Goal: Information Seeking & Learning: Learn about a topic

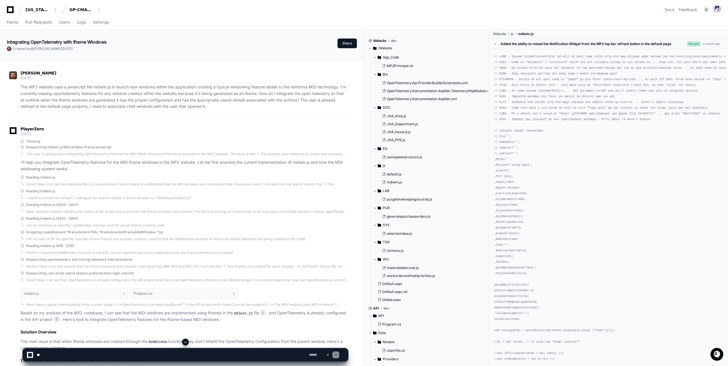
click at [64, 103] on p "The MP2 website uses a javascript file mdiwin.js to launch new windows within t…" at bounding box center [184, 97] width 327 height 26
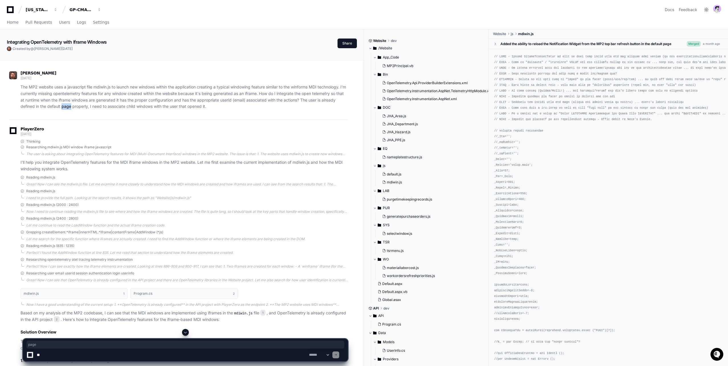
click at [64, 103] on p "The MP2 website uses a javascript file mdiwin.js to launch new windows within t…" at bounding box center [184, 97] width 327 height 26
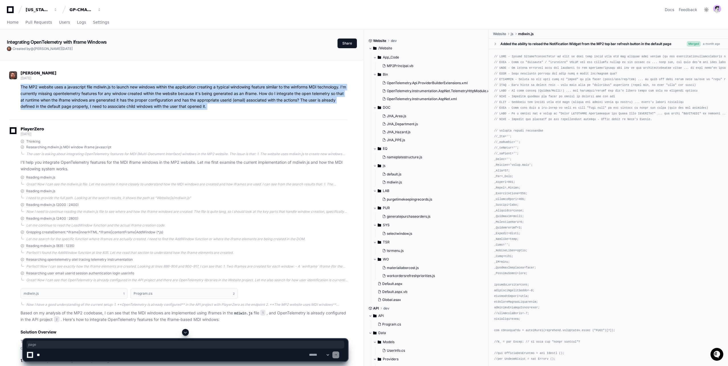
click at [64, 103] on p "The MP2 website uses a javascript file mdiwin.js to launch new windows within t…" at bounding box center [184, 97] width 327 height 26
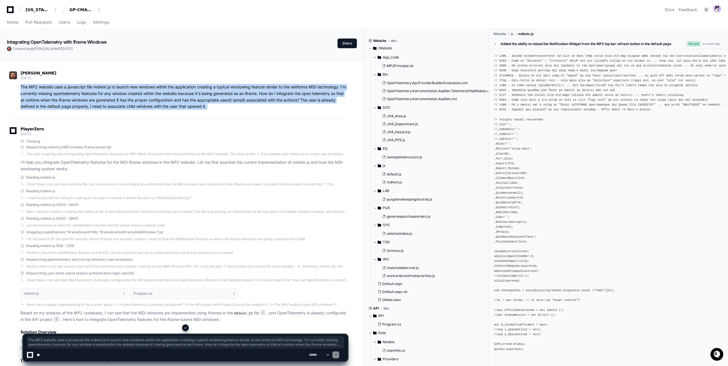
click at [113, 97] on p "The MP2 website uses a javascript file mdiwin.js to launch new windows within t…" at bounding box center [184, 97] width 327 height 26
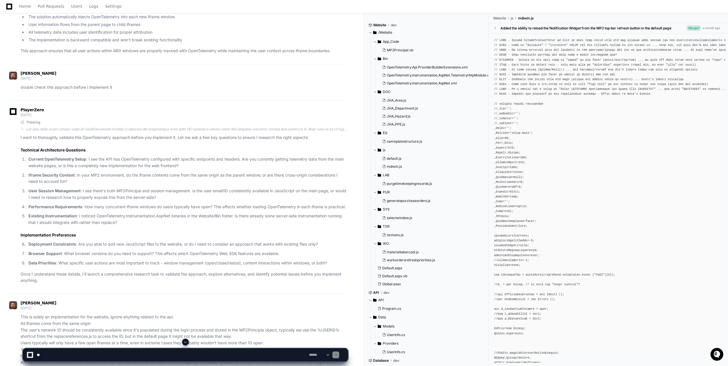
scroll to position [1241, 0]
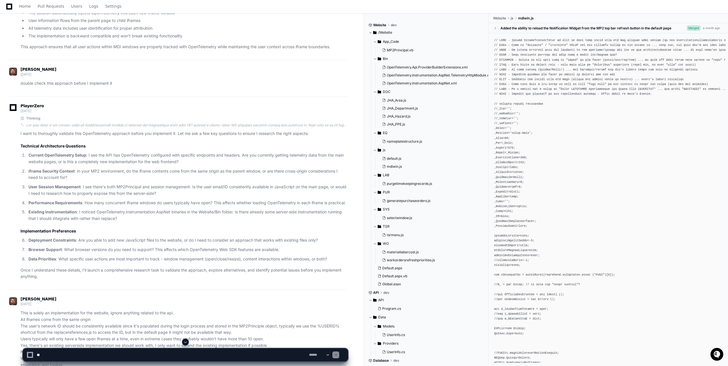
click at [134, 355] on textarea at bounding box center [172, 354] width 272 height 13
paste textarea "**********"
type textarea "**********"
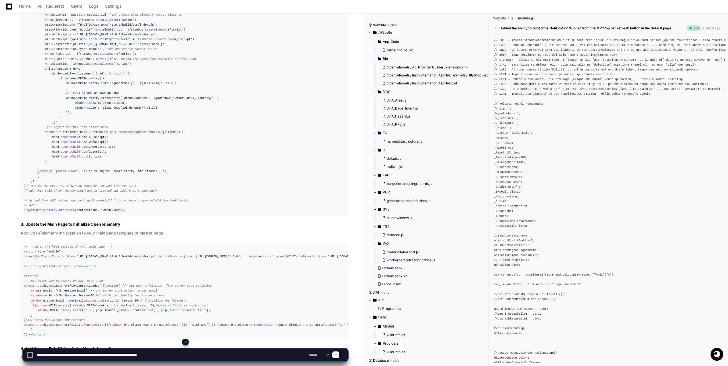
scroll to position [40, 0]
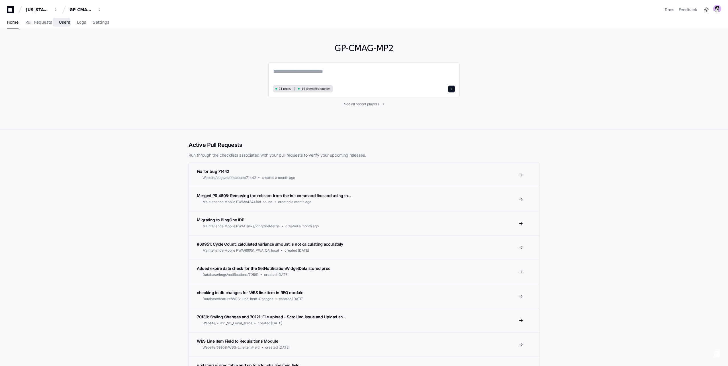
click at [62, 26] on link "Users" at bounding box center [64, 22] width 11 height 13
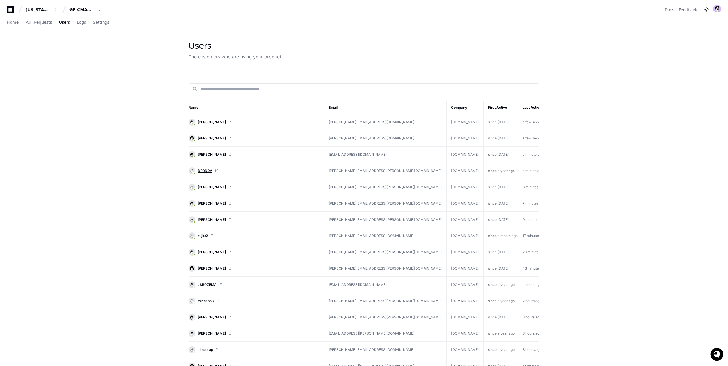
click at [208, 168] on span "DFONDA" at bounding box center [205, 170] width 15 height 5
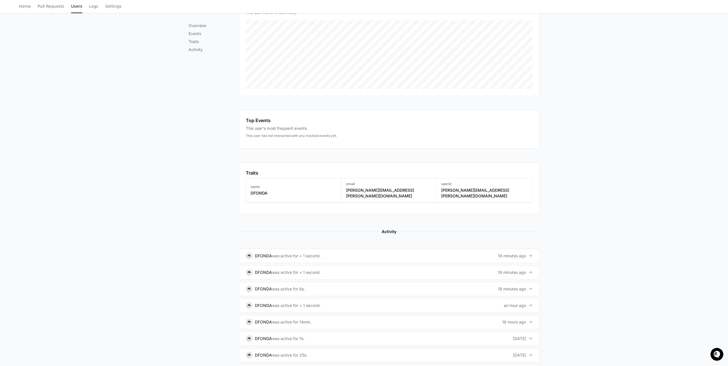
scroll to position [118, 0]
click at [399, 250] on link "DFONDA was active for < 1 second. 19 minutes ago" at bounding box center [389, 253] width 301 height 14
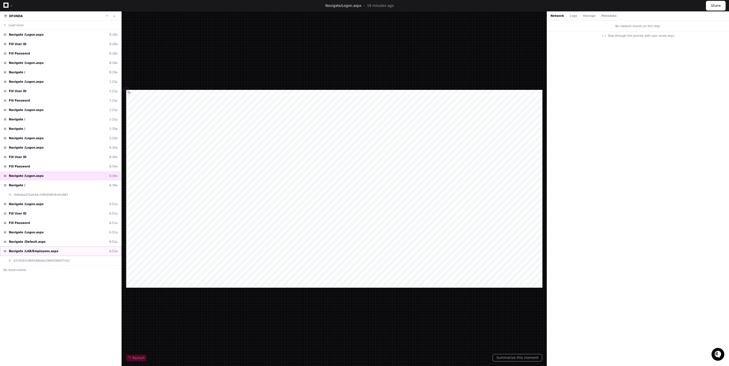
click at [50, 250] on span "Navigate /LAB/Employees.aspx" at bounding box center [34, 251] width 50 height 4
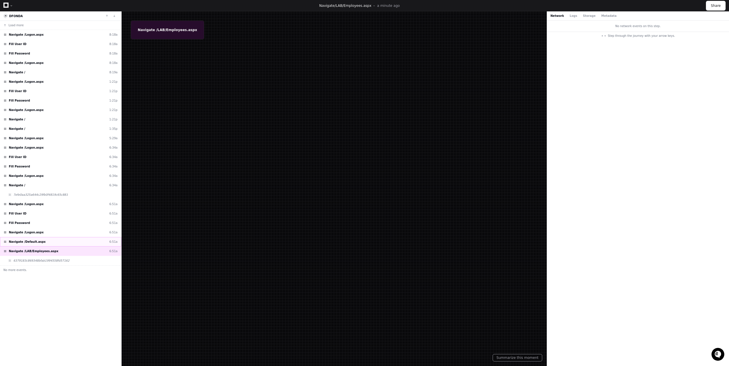
click at [49, 242] on div "Navigate /Default.aspx 6:51a" at bounding box center [60, 241] width 121 height 9
click at [50, 249] on span "Navigate /LAB/Employees.aspx" at bounding box center [34, 251] width 50 height 4
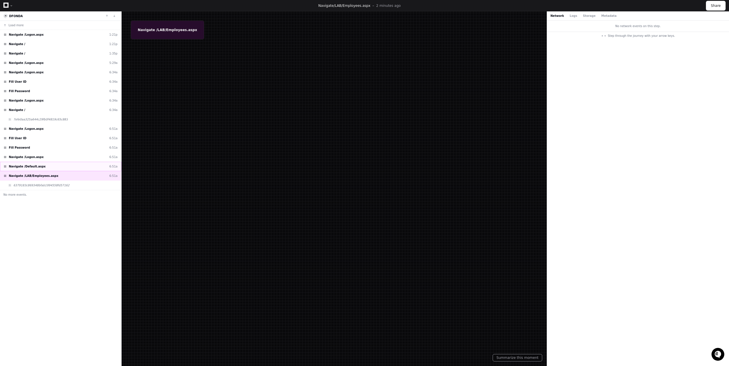
click at [29, 166] on span "Navigate /Default.aspx" at bounding box center [27, 166] width 37 height 4
click at [29, 152] on div "Navigate /Logon.aspx 6:51a" at bounding box center [60, 156] width 121 height 9
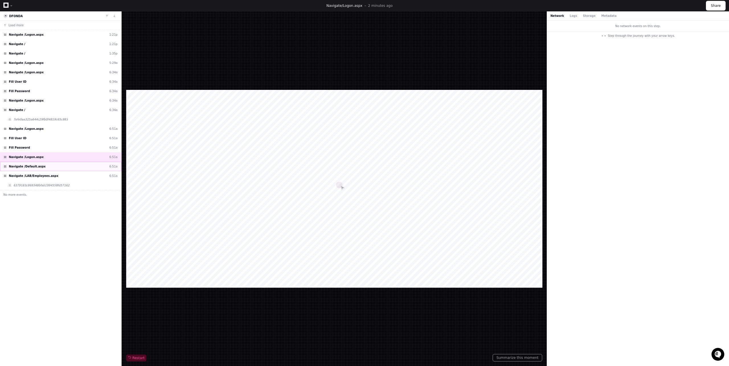
click at [32, 164] on div "Navigate /Default.aspx 6:51a" at bounding box center [60, 166] width 121 height 9
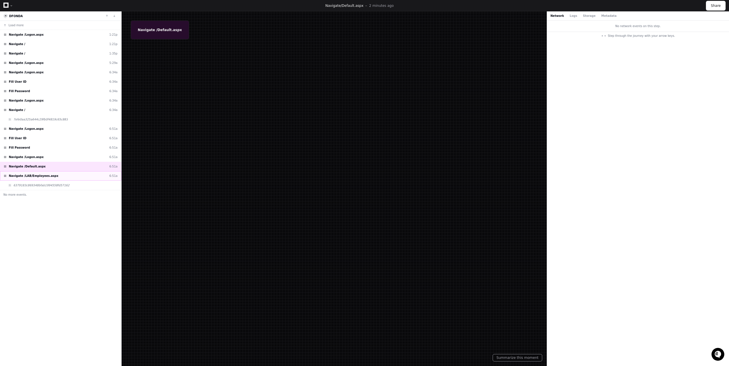
click at [38, 178] on div "Navigate /LAB/Employees.aspx 6:51a" at bounding box center [60, 175] width 121 height 9
click at [67, 168] on div "Navigate /Default.aspx 6:51a" at bounding box center [60, 166] width 121 height 9
click at [64, 175] on div "Navigate /LAB/Employees.aspx 6:51a" at bounding box center [60, 175] width 121 height 9
click at [59, 185] on span "6379183c869348bfab1994558fd57162" at bounding box center [41, 185] width 56 height 4
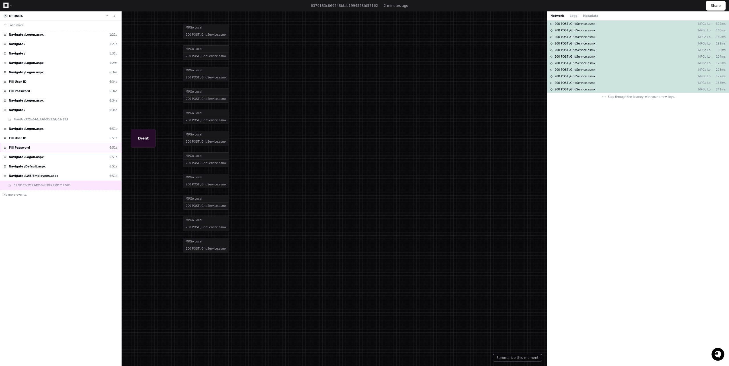
click at [55, 147] on div "Fill Password 6:51a" at bounding box center [60, 147] width 121 height 9
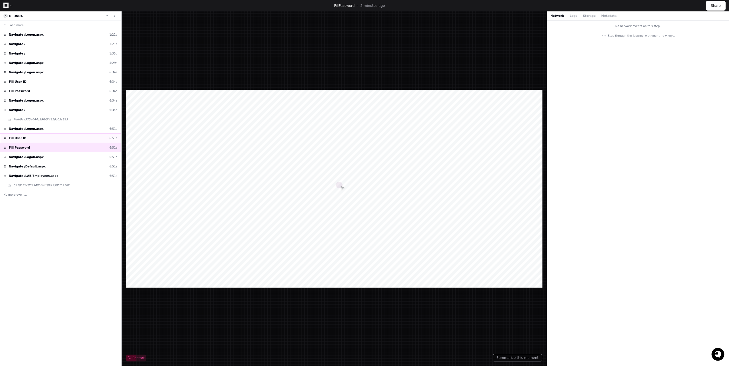
click at [52, 136] on div "Fill User ID 6:51a" at bounding box center [60, 137] width 121 height 9
click at [50, 128] on div "Navigate /Logon.aspx 6:51a" at bounding box center [60, 128] width 121 height 9
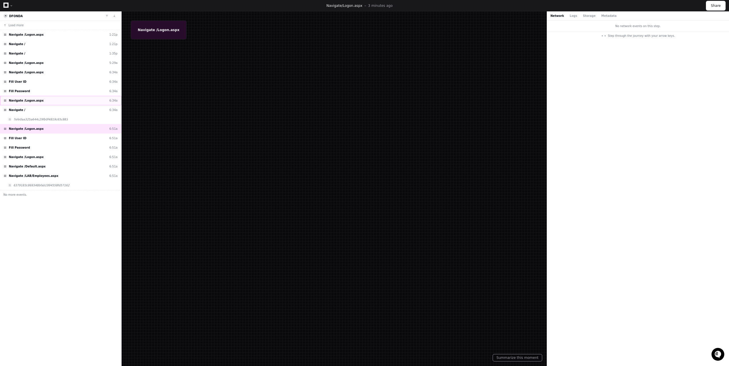
click at [47, 99] on div "Navigate /Logon.aspx 6:34a" at bounding box center [60, 100] width 121 height 9
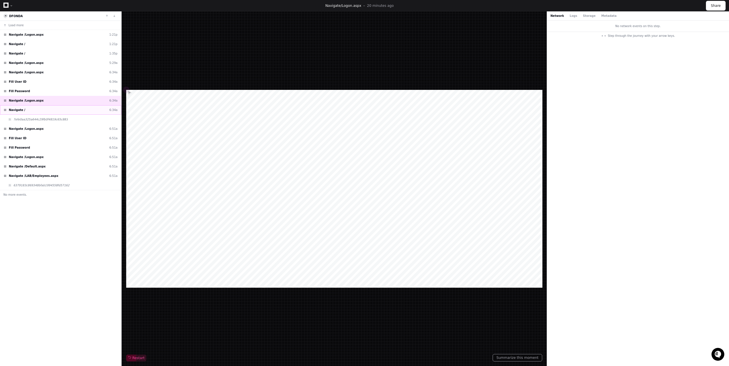
click at [40, 109] on div "Navigate / 6:34a" at bounding box center [60, 109] width 121 height 9
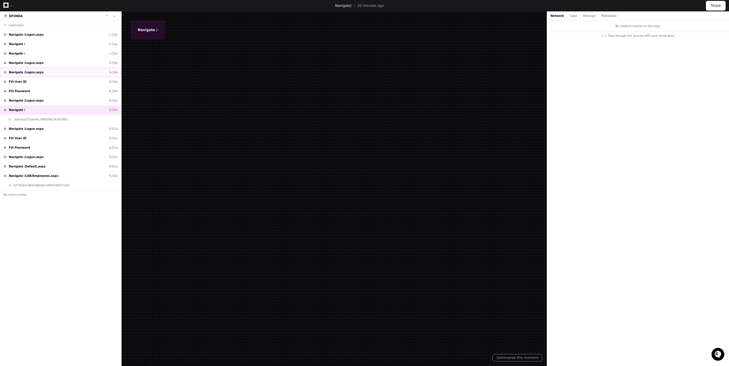
click at [36, 71] on span "Navigate /Logon.aspx" at bounding box center [26, 72] width 35 height 4
click at [37, 61] on span "Navigate /Logon.aspx" at bounding box center [26, 63] width 35 height 4
click at [37, 55] on div "Navigate / 1:35p" at bounding box center [60, 53] width 121 height 9
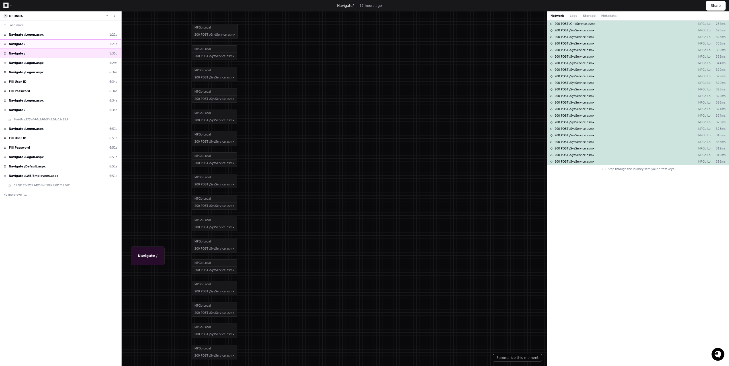
click at [36, 46] on div "Navigate / 1:21p" at bounding box center [60, 43] width 121 height 9
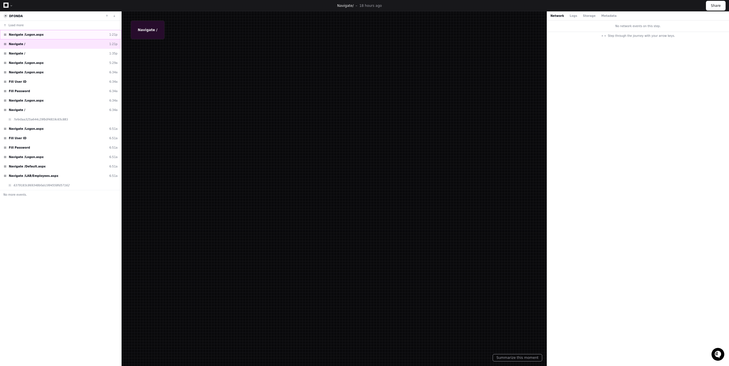
click at [38, 38] on div "Navigate /Logon.aspx 1:21p" at bounding box center [60, 34] width 121 height 9
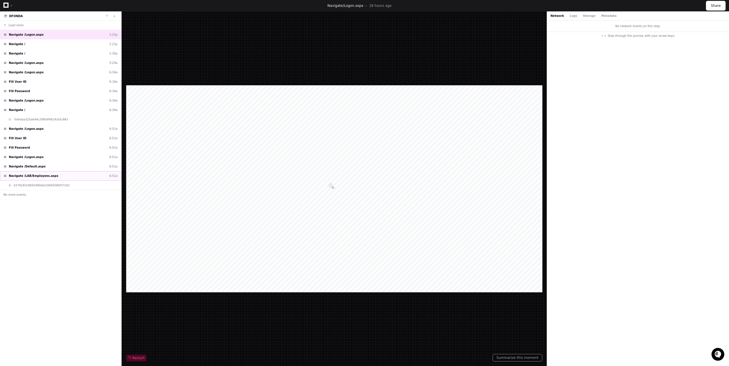
click at [54, 175] on div "Navigate /LAB/Employees.aspx 6:51a" at bounding box center [60, 175] width 121 height 9
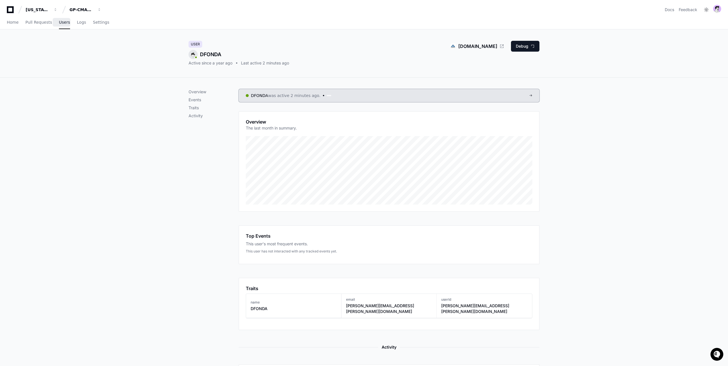
click at [60, 23] on span "Users" at bounding box center [64, 22] width 11 height 3
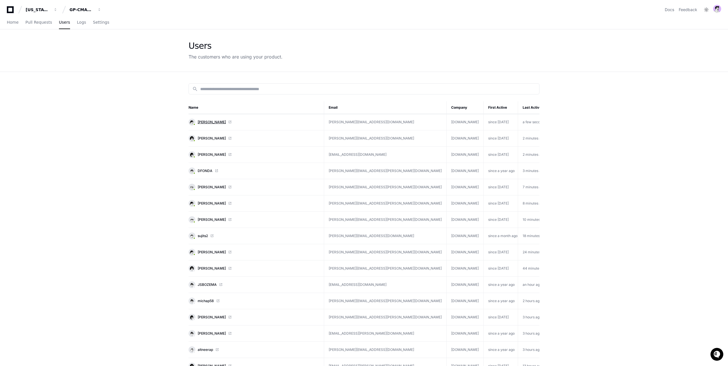
click at [213, 123] on span "[PERSON_NAME]" at bounding box center [212, 122] width 28 height 5
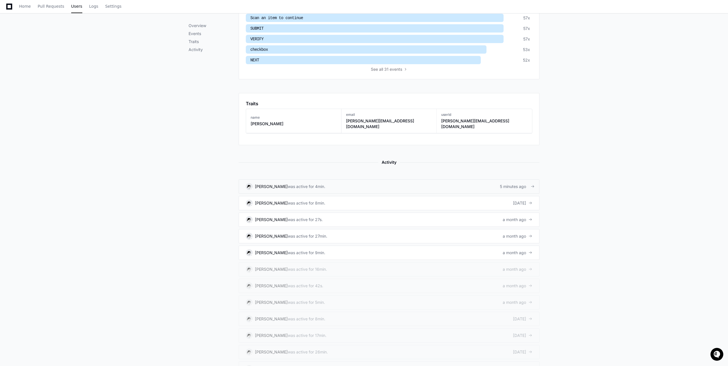
click at [371, 180] on link "Kenneth Johnson was active for 4min. 5 minutes ago" at bounding box center [389, 186] width 301 height 14
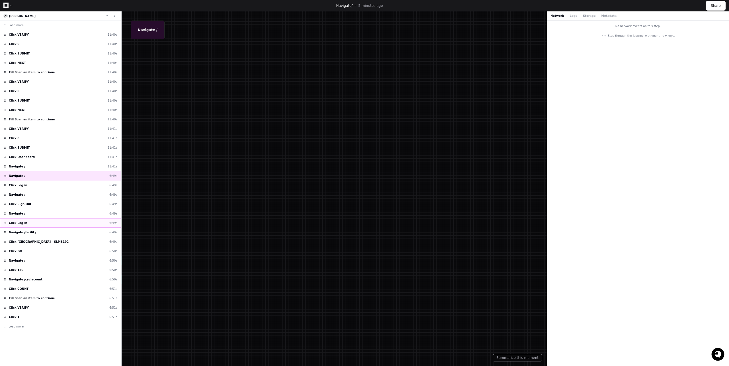
click at [36, 218] on div "Click Log in 6:49a" at bounding box center [60, 222] width 121 height 9
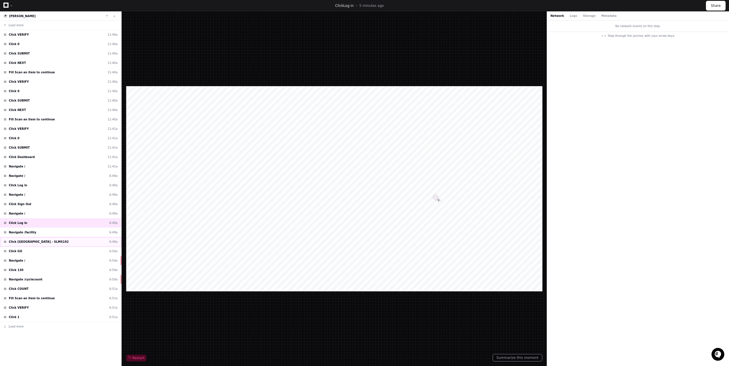
click at [43, 241] on span "Click Taylorsville - SLMS192" at bounding box center [39, 241] width 60 height 4
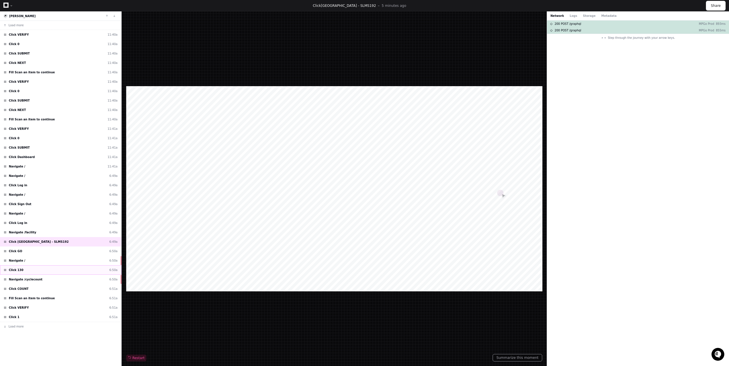
click at [44, 270] on div "Click 130 6:50a" at bounding box center [60, 269] width 121 height 9
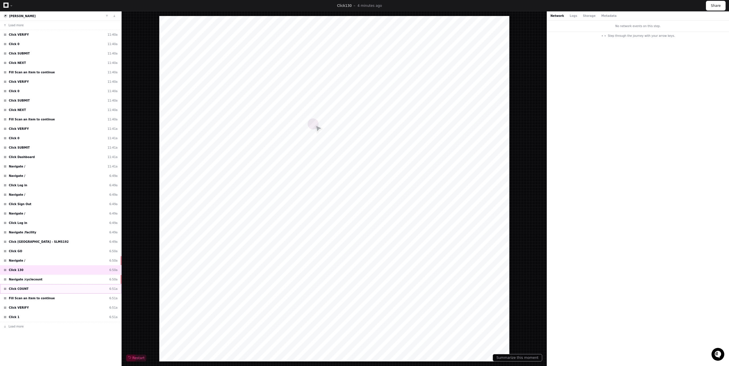
click at [46, 293] on div "Click COUNT 6:51a" at bounding box center [60, 288] width 121 height 9
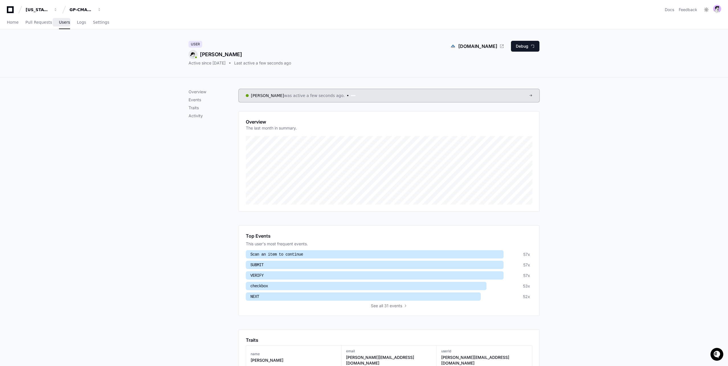
click at [63, 25] on link "Users" at bounding box center [64, 22] width 11 height 13
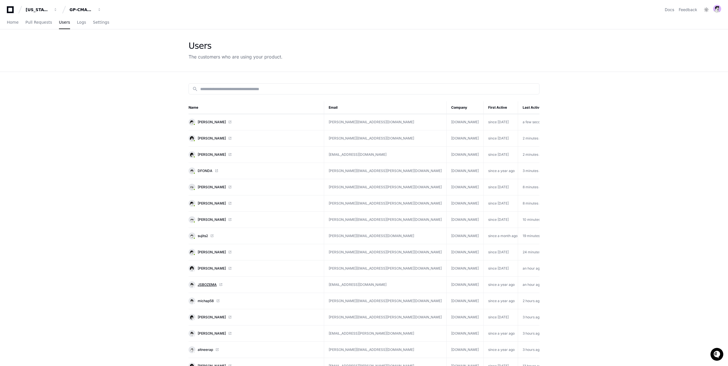
click at [206, 284] on span "JSBOZEMA" at bounding box center [207, 284] width 19 height 5
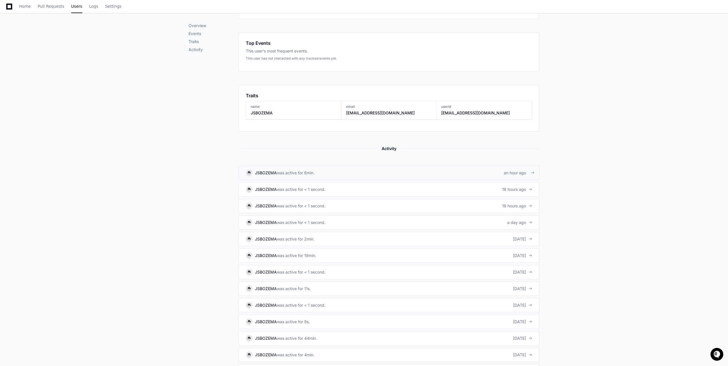
click at [344, 170] on link "JSBOZEMA was active for 6min. an hour ago" at bounding box center [389, 173] width 301 height 14
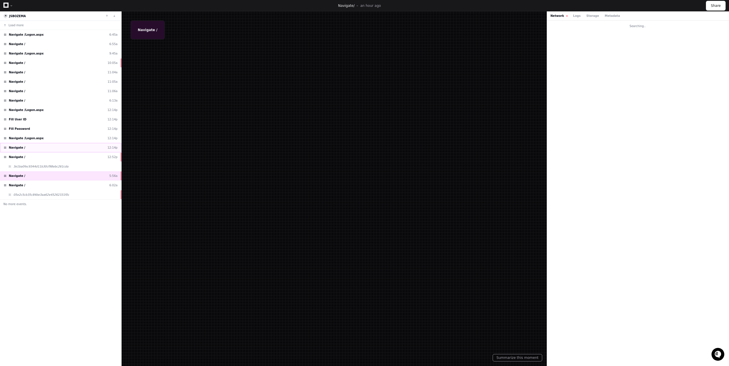
click at [48, 149] on div "Navigate / 12:14p" at bounding box center [60, 147] width 121 height 9
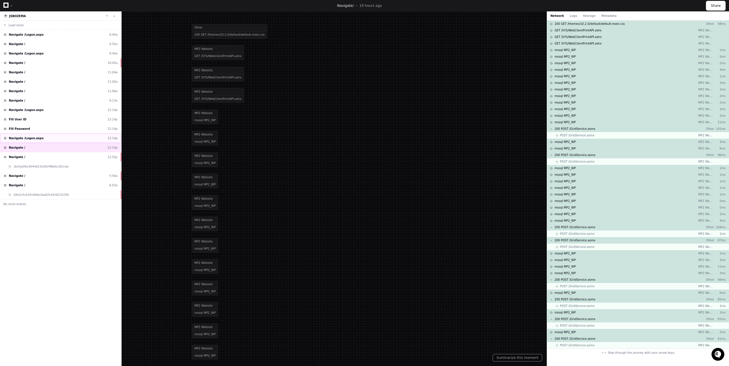
click at [46, 139] on div "Navigate /Logon.aspx 12:14p" at bounding box center [60, 137] width 121 height 9
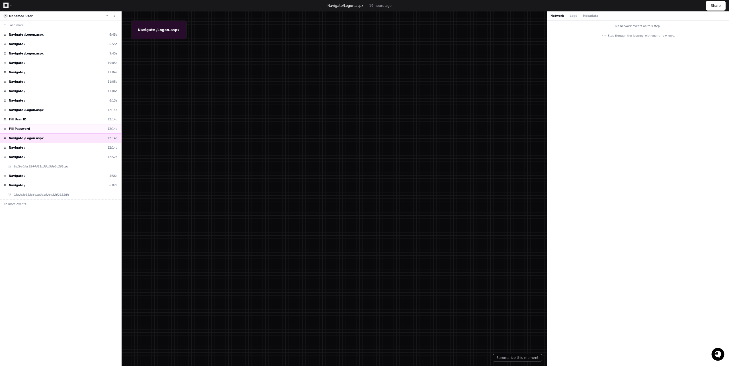
click at [47, 130] on div "Fill Password 12:14p" at bounding box center [60, 128] width 121 height 9
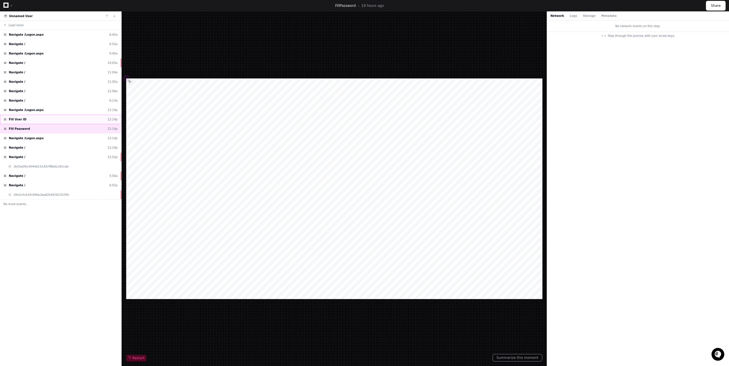
click at [46, 121] on div "Fill User ID 12:14p" at bounding box center [60, 119] width 121 height 9
click at [48, 111] on div "Navigate /Logon.aspx 12:14p" at bounding box center [60, 109] width 121 height 9
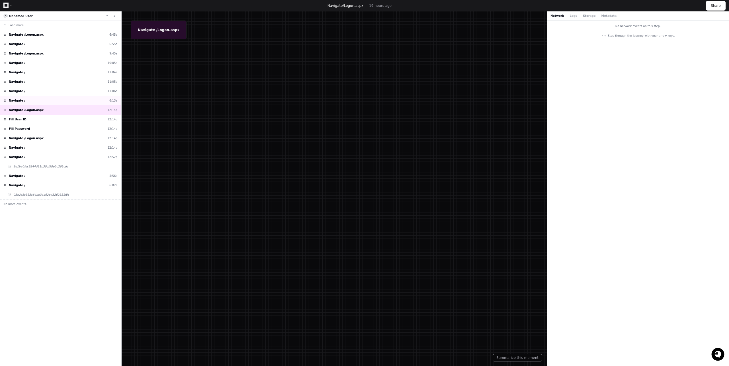
click at [45, 103] on div "Navigate / 6:13a" at bounding box center [60, 100] width 121 height 9
click at [43, 90] on div "Navigate / 11:06a" at bounding box center [60, 90] width 121 height 9
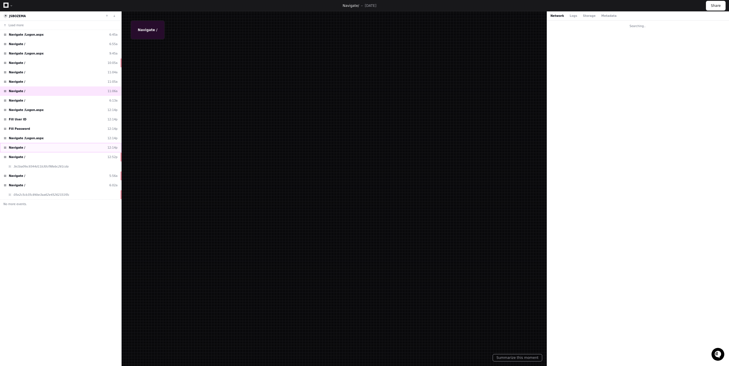
click at [46, 145] on div "Navigate / 12:14p" at bounding box center [60, 147] width 121 height 9
click at [47, 157] on div "Navigate / 12:52p" at bounding box center [60, 156] width 121 height 9
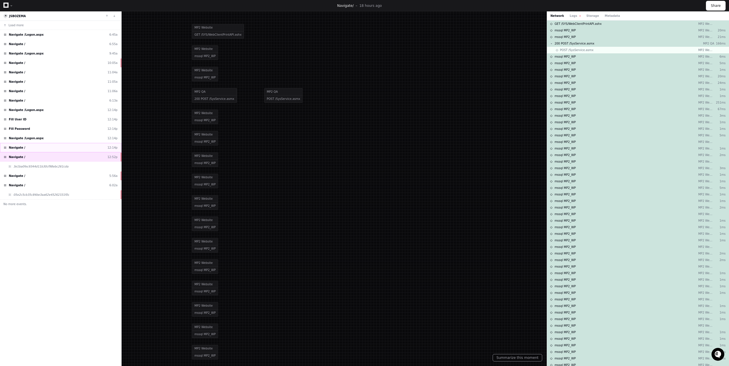
click at [68, 145] on div "Navigate / 12:14p" at bounding box center [60, 147] width 121 height 9
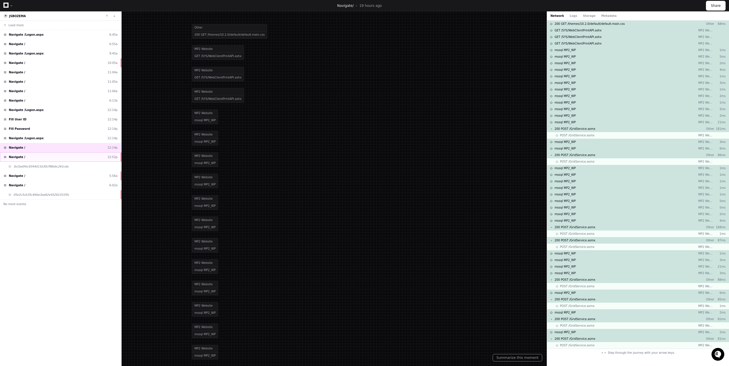
click at [64, 159] on div "Navigate / 12:52p" at bounding box center [60, 156] width 121 height 9
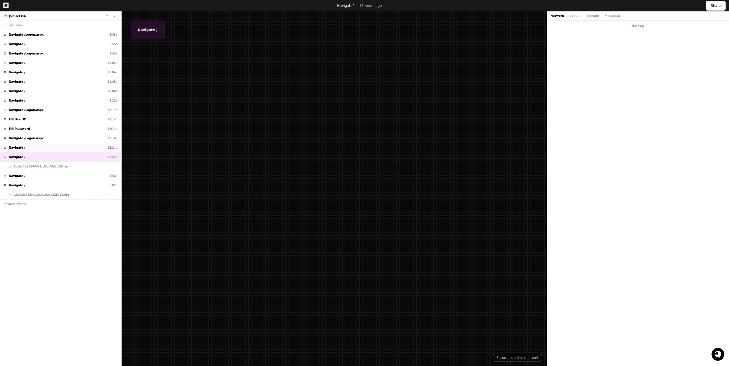
click at [59, 148] on div "Navigate / 12:14p" at bounding box center [60, 147] width 121 height 9
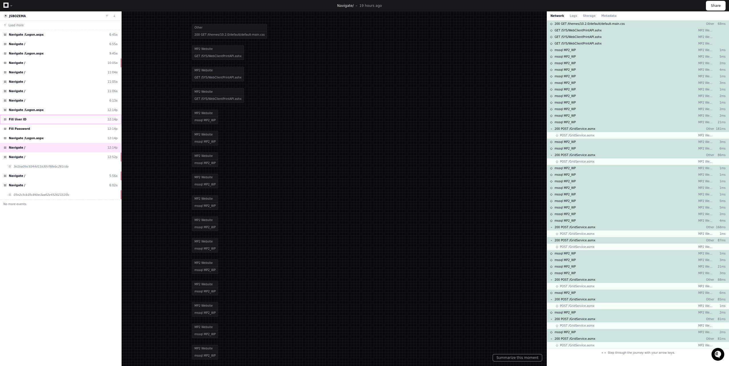
click at [51, 120] on div "Fill User ID 12:14p" at bounding box center [60, 119] width 121 height 9
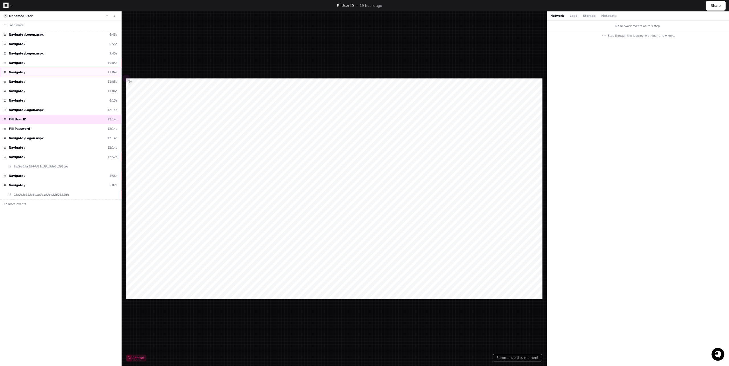
click at [45, 71] on div "Navigate / 11:04a" at bounding box center [60, 72] width 121 height 9
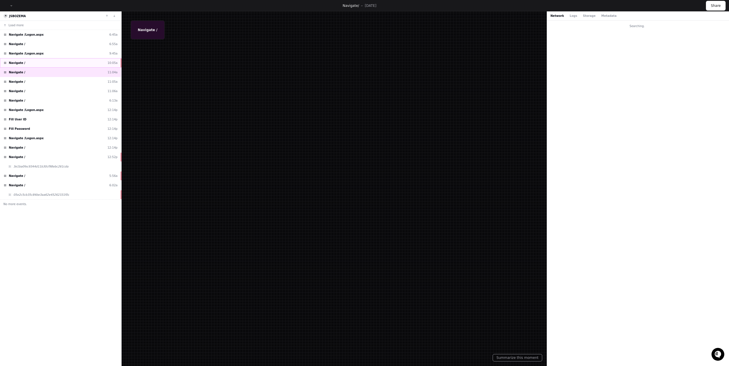
click at [44, 62] on div "Navigate / 10:05a" at bounding box center [60, 62] width 121 height 9
click at [42, 81] on div "Navigate / 11:05a" at bounding box center [60, 81] width 121 height 9
click at [40, 91] on div "Navigate / 11:06a" at bounding box center [60, 90] width 121 height 9
click at [38, 99] on div "Navigate / 6:13a" at bounding box center [60, 100] width 121 height 9
click at [32, 42] on div "Navigate / 6:55a" at bounding box center [60, 43] width 121 height 9
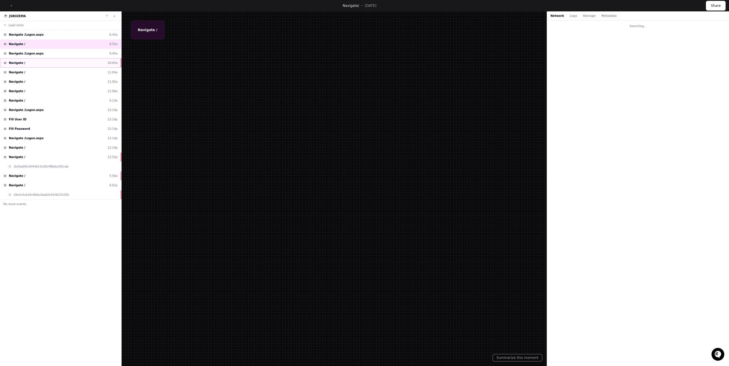
click at [30, 59] on div "Navigate / 10:05a" at bounding box center [60, 62] width 121 height 9
click at [27, 74] on div "Navigate / 11:04a" at bounding box center [60, 72] width 121 height 9
click at [27, 80] on div "Navigate / 11:05a" at bounding box center [60, 81] width 121 height 9
click at [26, 91] on div "Navigate / 11:06a" at bounding box center [60, 90] width 121 height 9
click at [25, 103] on div "Navigate / 6:13a" at bounding box center [60, 100] width 121 height 9
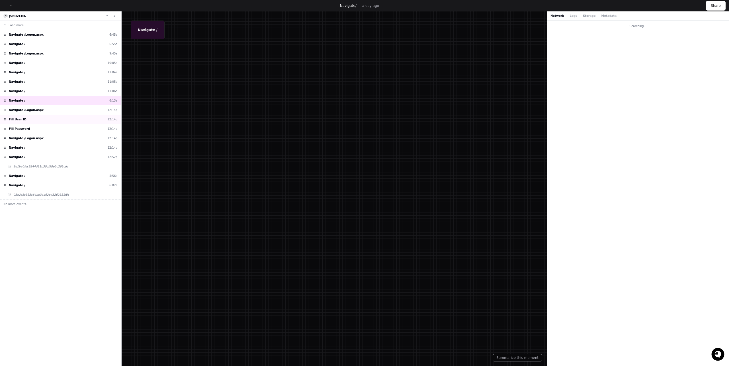
click at [26, 115] on div "Fill User ID 12:14p" at bounding box center [60, 119] width 121 height 9
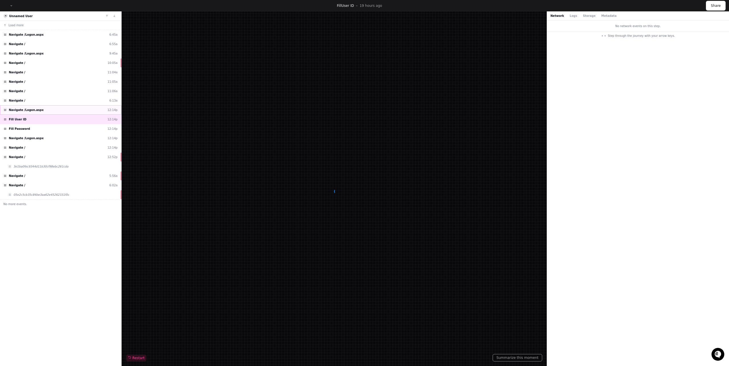
click at [26, 110] on span "Navigate /Logon.aspx" at bounding box center [26, 110] width 35 height 4
click at [26, 123] on div "Fill User ID 12:14p" at bounding box center [60, 119] width 121 height 9
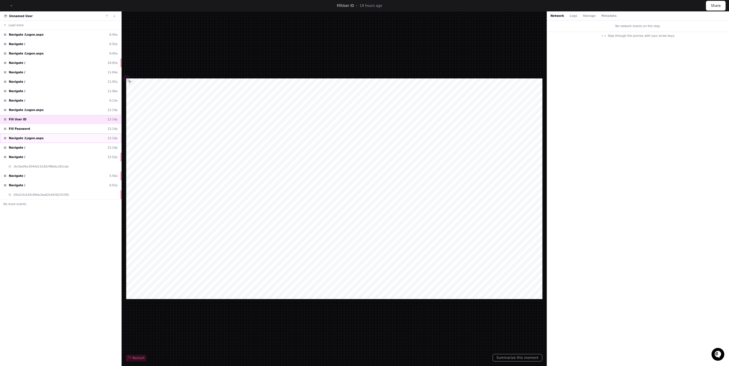
click at [27, 133] on div "Navigate /Logon.aspx 12:14p" at bounding box center [60, 137] width 121 height 9
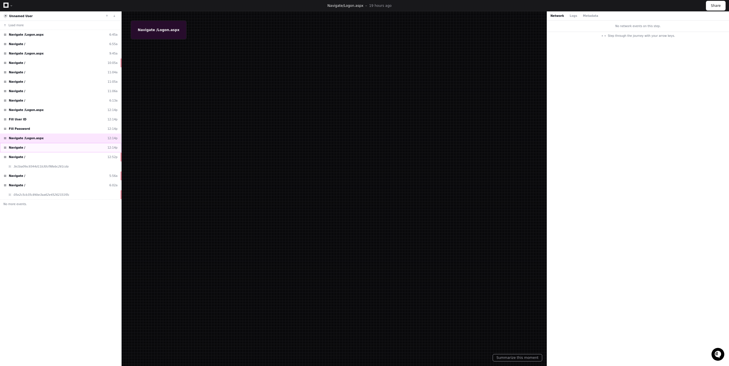
click at [28, 147] on div "Navigate / 12:14p" at bounding box center [60, 147] width 121 height 9
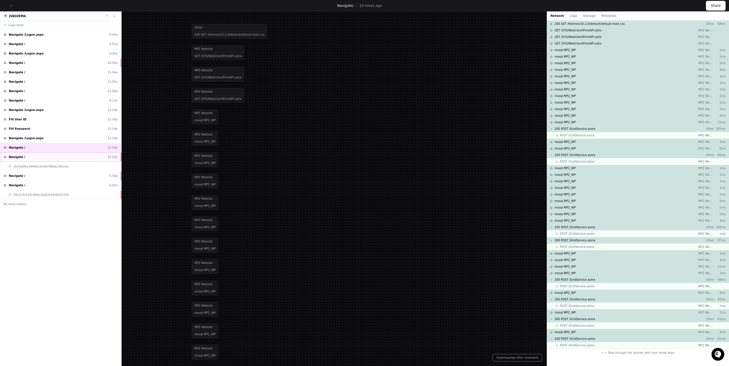
click at [28, 155] on div "Navigate / 12:52p" at bounding box center [60, 156] width 121 height 9
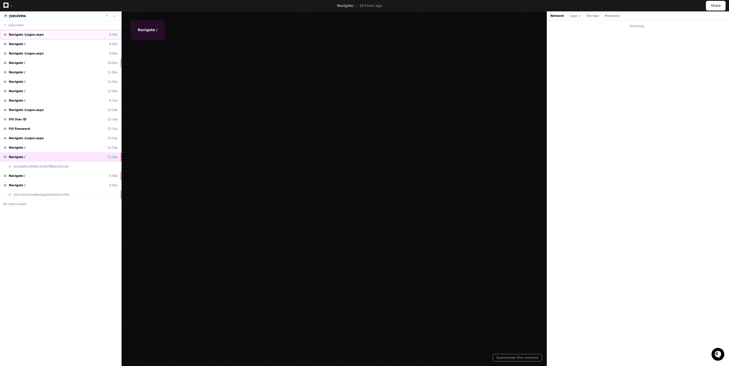
click at [54, 34] on div "Navigate /Logon.aspx 6:45a" at bounding box center [60, 34] width 121 height 9
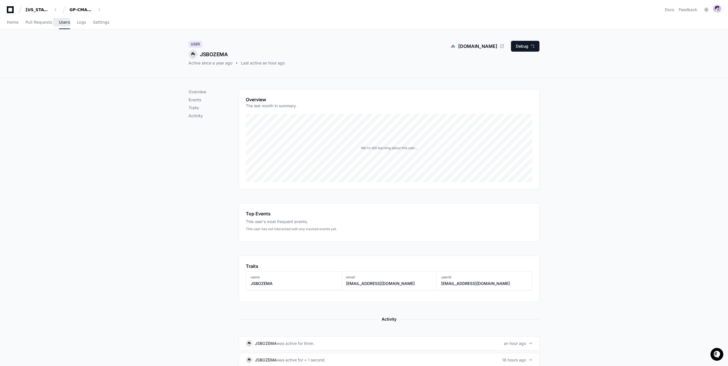
click at [63, 24] on span "Users" at bounding box center [64, 22] width 11 height 3
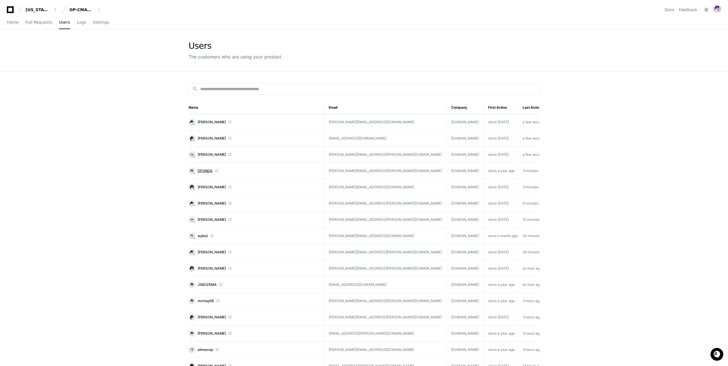
click at [203, 171] on span "DFONDA" at bounding box center [205, 170] width 15 height 5
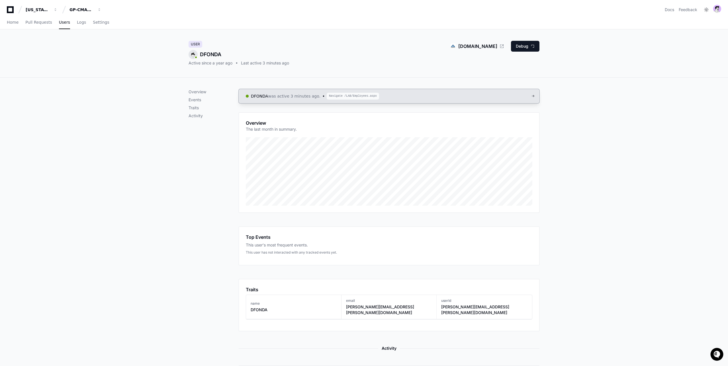
click at [287, 98] on span "was active 3 minutes ago." at bounding box center [294, 96] width 52 height 6
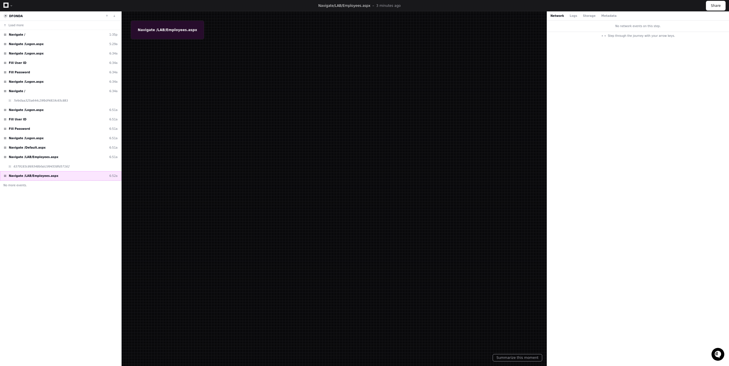
click at [39, 178] on div "Navigate /LAB/Employees.aspx 6:52a" at bounding box center [60, 175] width 121 height 9
click at [45, 157] on span "Navigate /LAB/Employees.aspx" at bounding box center [34, 157] width 50 height 4
click at [46, 175] on span "Navigate /LAB/Employees.aspx" at bounding box center [34, 176] width 50 height 4
click at [45, 166] on span "6379183c869348bfab1994558fd57162" at bounding box center [41, 166] width 56 height 4
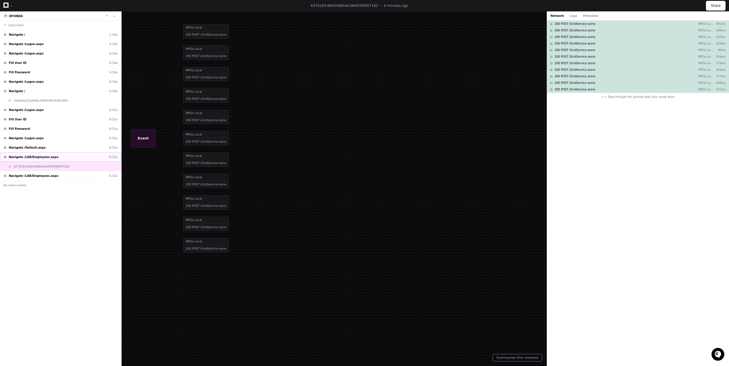
click at [45, 155] on span "Navigate /LAB/Employees.aspx" at bounding box center [34, 157] width 50 height 4
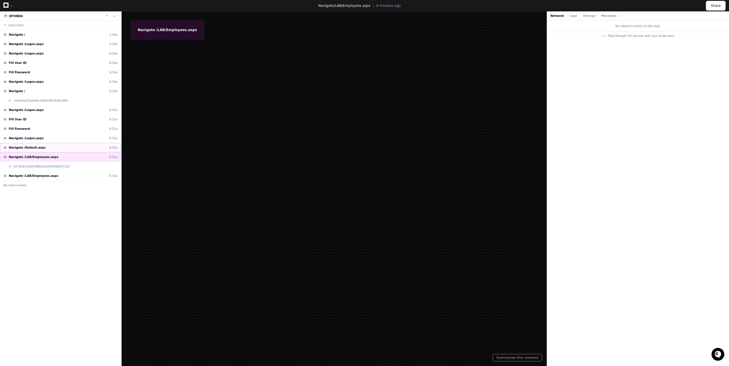
click at [83, 147] on div "Navigate /Default.aspx 6:51a" at bounding box center [60, 147] width 121 height 9
click at [68, 137] on div "Navigate /Logon.aspx 6:51a" at bounding box center [60, 137] width 121 height 9
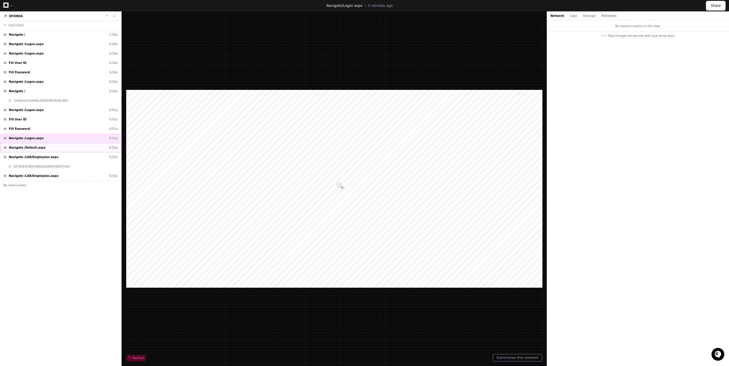
click at [54, 150] on div "Navigate /Default.aspx 6:51a" at bounding box center [60, 147] width 121 height 9
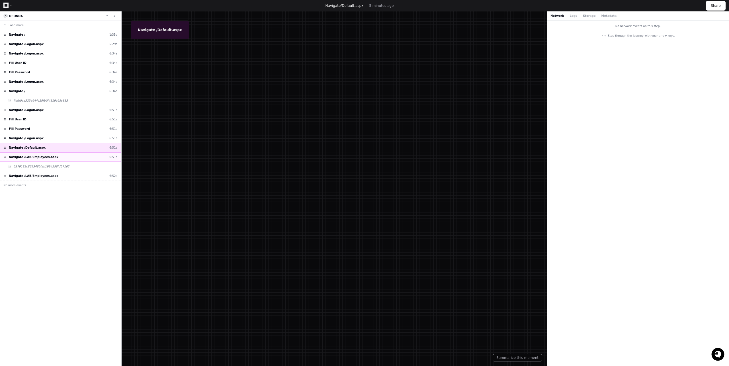
click at [51, 154] on div "Navigate /LAB/Employees.aspx 6:51a" at bounding box center [60, 156] width 121 height 9
click at [50, 162] on div "6379183c869348bfab1994558fd57162" at bounding box center [60, 166] width 121 height 9
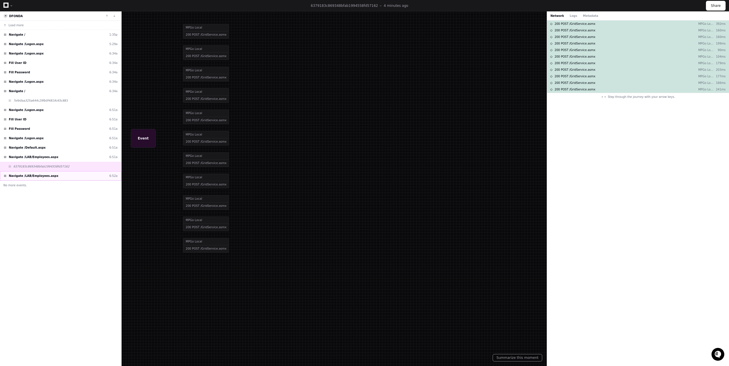
click at [49, 175] on span "Navigate /LAB/Employees.aspx" at bounding box center [34, 176] width 50 height 4
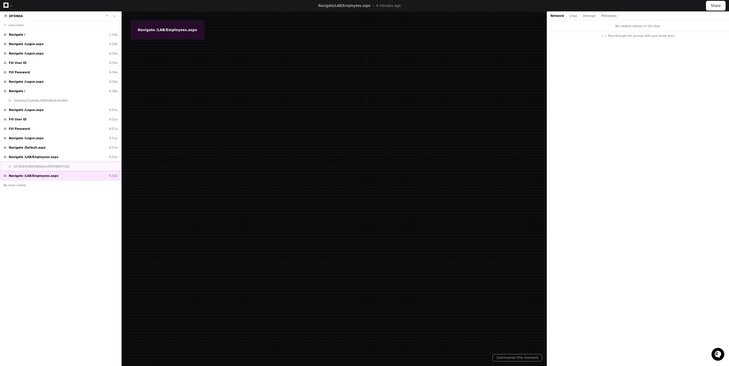
click at [50, 164] on span "6379183c869348bfab1994558fd57162" at bounding box center [41, 166] width 56 height 4
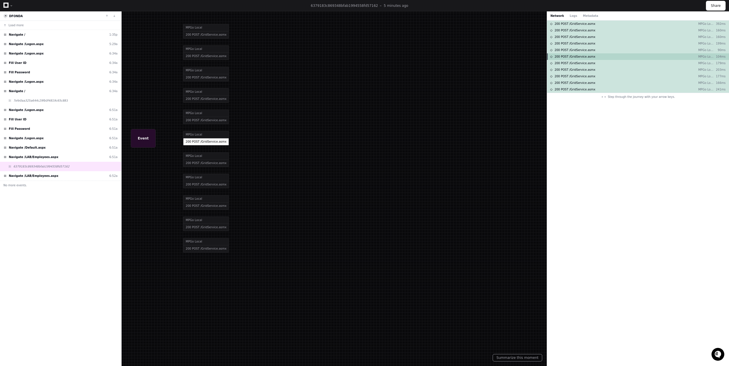
click at [586, 57] on span "200 POST /GridService.asmx" at bounding box center [575, 56] width 41 height 4
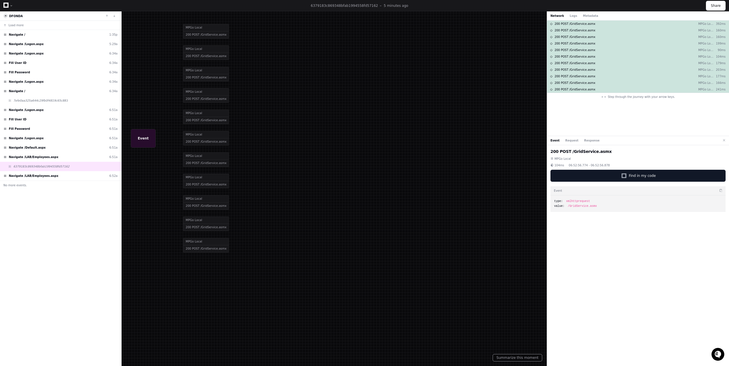
click at [575, 138] on div "Event Request Response" at bounding box center [638, 140] width 182 height 9
click at [584, 139] on button "Response" at bounding box center [591, 140] width 15 height 4
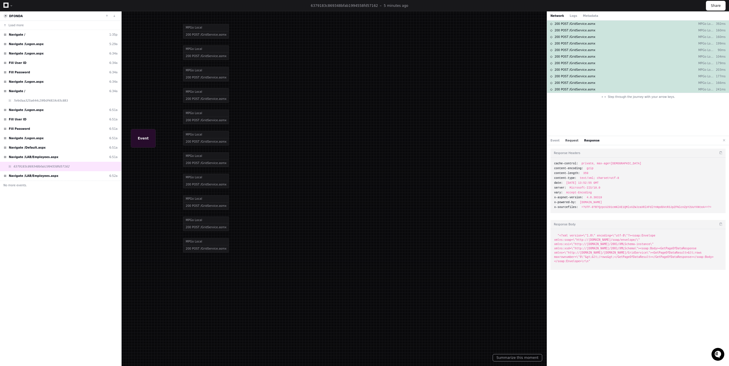
click at [573, 140] on button "Request" at bounding box center [572, 140] width 13 height 4
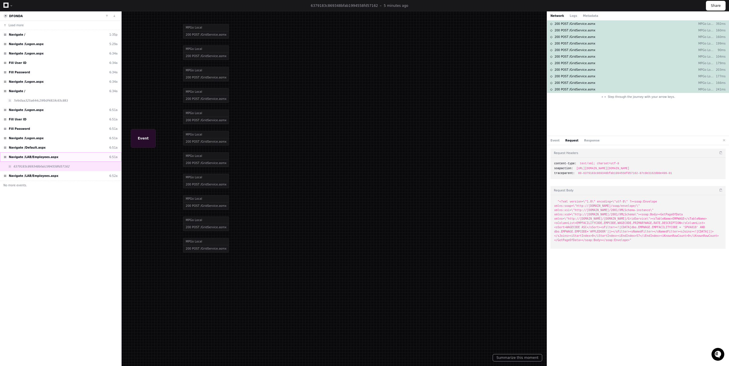
click at [28, 156] on span "Navigate /LAB/Employees.aspx" at bounding box center [34, 157] width 50 height 4
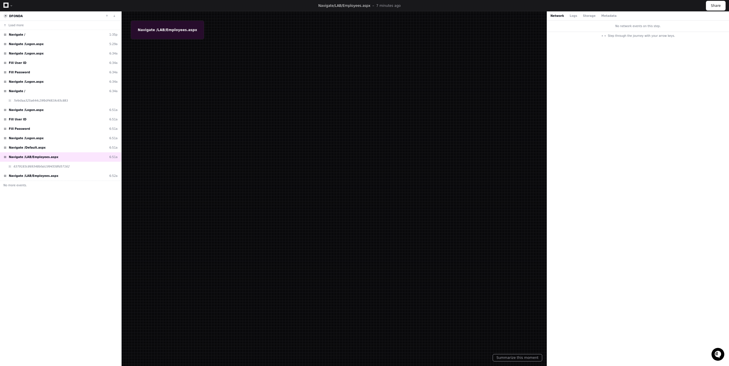
click at [3, 4] on div "Navigate /LAB/Employees.aspx 7 minutes ago Share" at bounding box center [364, 5] width 729 height 11
click at [6, 6] on icon at bounding box center [5, 5] width 5 height 5
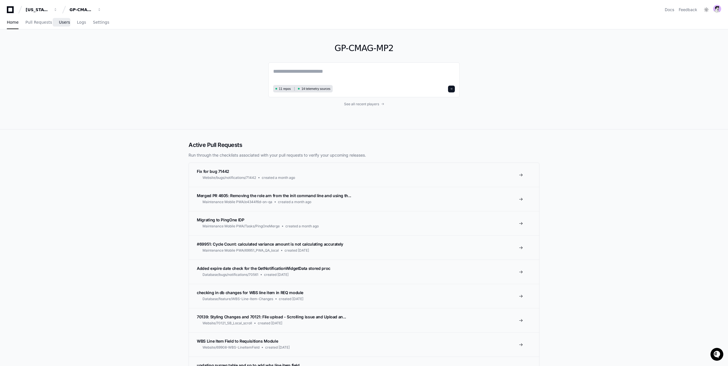
click at [66, 23] on span "Users" at bounding box center [64, 22] width 11 height 3
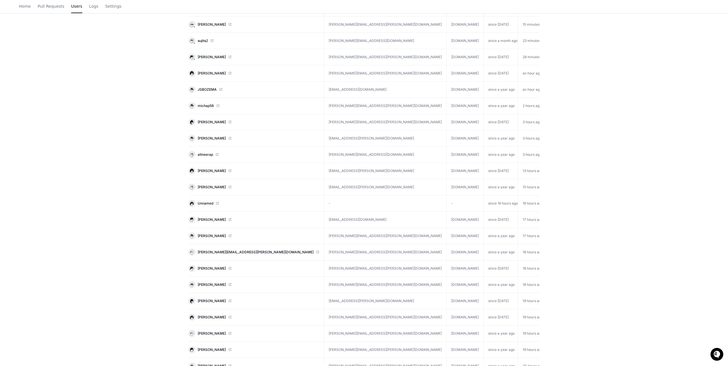
scroll to position [234, 0]
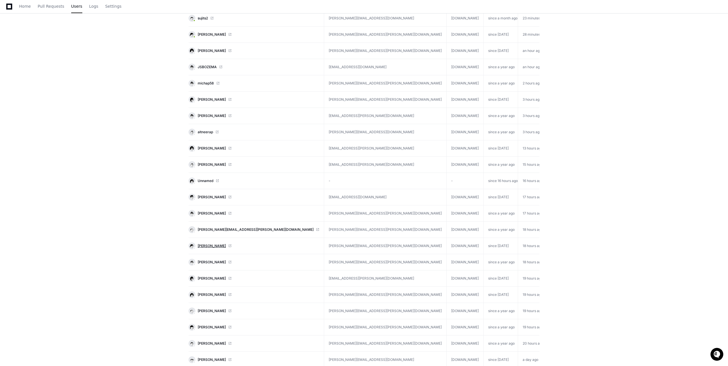
click at [209, 244] on span "TABITHA FREEMAN" at bounding box center [212, 245] width 28 height 5
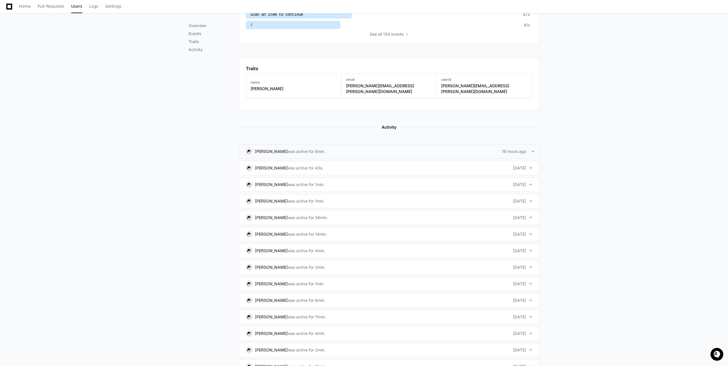
click at [320, 148] on div "was active for 6min." at bounding box center [307, 151] width 38 height 6
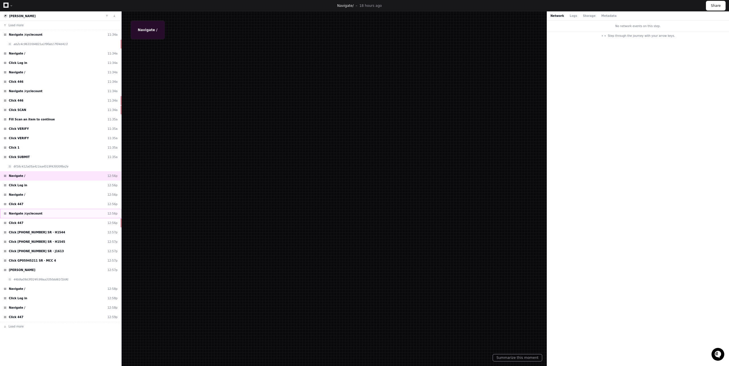
click at [38, 215] on span "Navigate /cyclecount" at bounding box center [26, 213] width 34 height 4
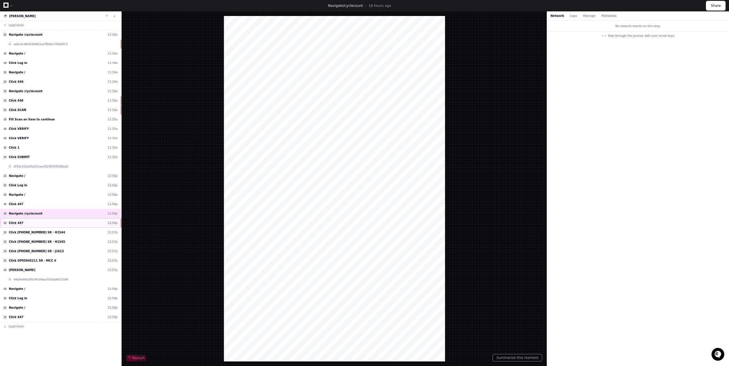
click at [36, 226] on div "Click 447 12:56p" at bounding box center [60, 222] width 121 height 9
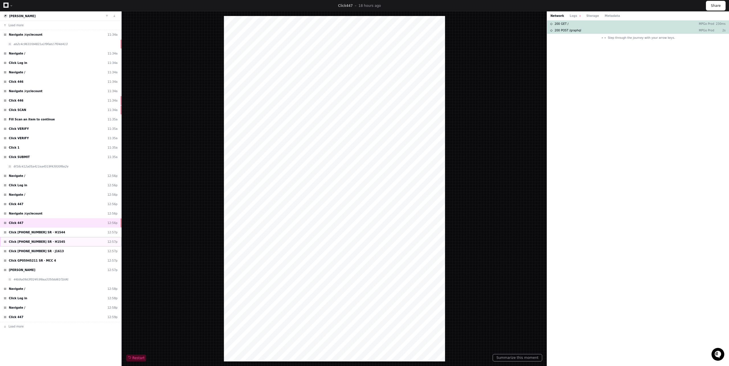
click at [38, 240] on span "Click 78-044-2650 SR · H1545" at bounding box center [37, 241] width 56 height 4
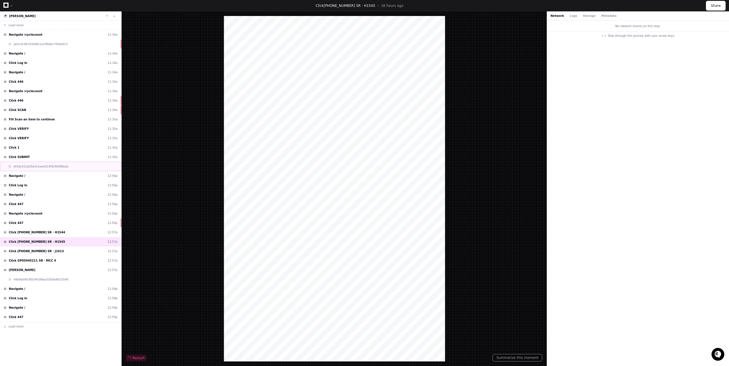
click at [31, 168] on span "6f16c412a05a411ea4519f43930f6e2e" at bounding box center [40, 166] width 55 height 4
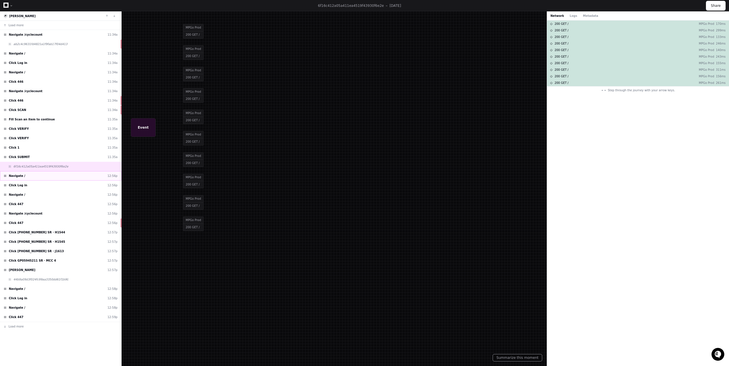
click at [30, 176] on div "Navigate / 12:56p" at bounding box center [60, 175] width 121 height 9
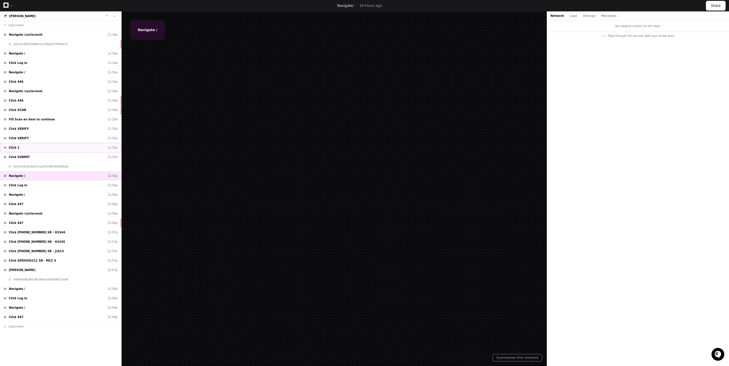
click at [30, 144] on div "Click 1 11:35a" at bounding box center [60, 147] width 121 height 9
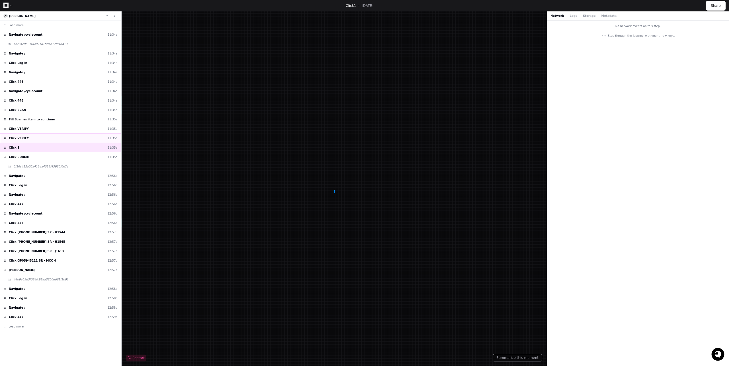
click at [30, 135] on div "Click VERIFY 11:35a" at bounding box center [60, 137] width 121 height 9
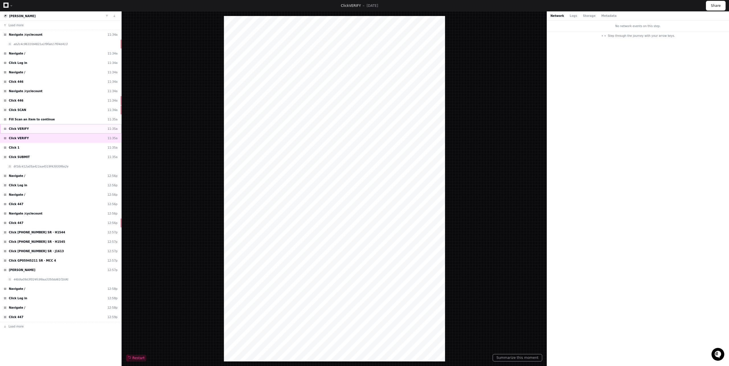
click at [30, 129] on div "Click VERIFY 11:35a" at bounding box center [60, 128] width 121 height 9
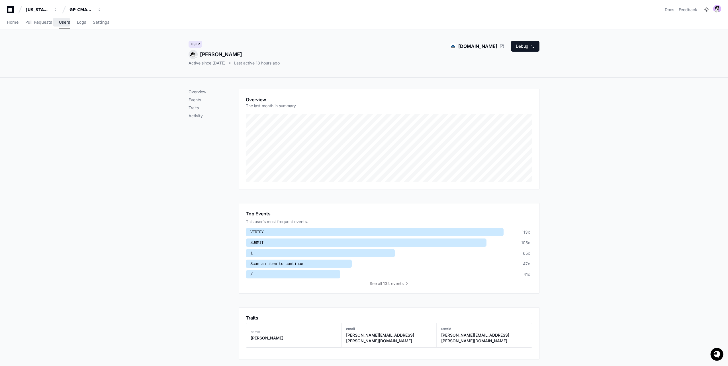
click at [63, 24] on span "Users" at bounding box center [64, 22] width 11 height 3
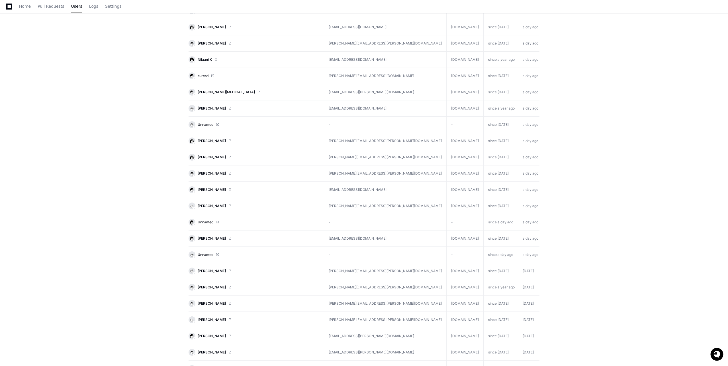
scroll to position [670, 0]
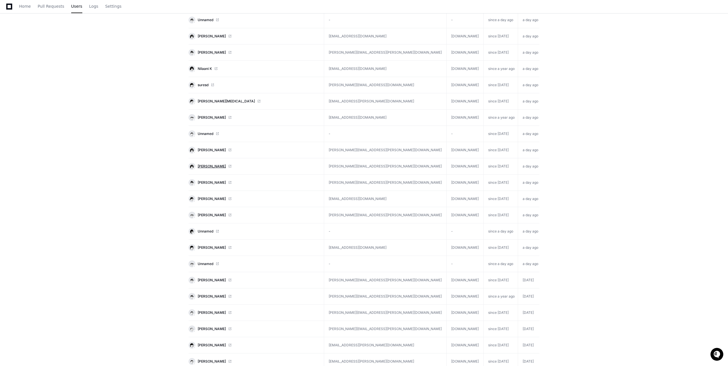
click at [211, 164] on span "[PERSON_NAME]" at bounding box center [212, 166] width 28 height 5
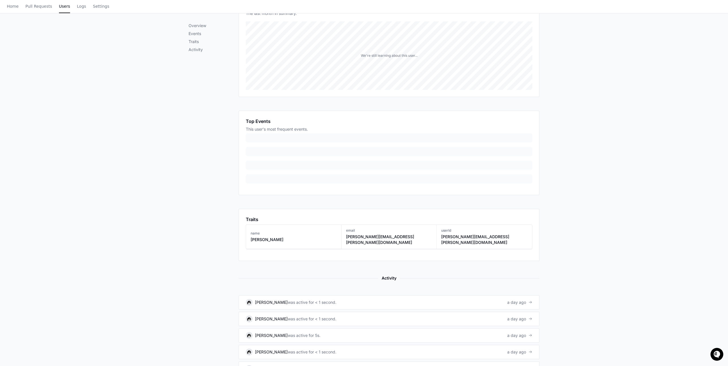
scroll to position [205, 0]
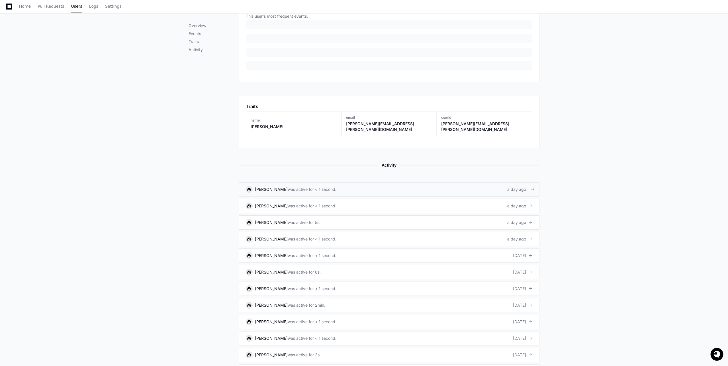
click at [346, 182] on link "[PERSON_NAME] was active for < 1 second. a day ago" at bounding box center [389, 189] width 301 height 14
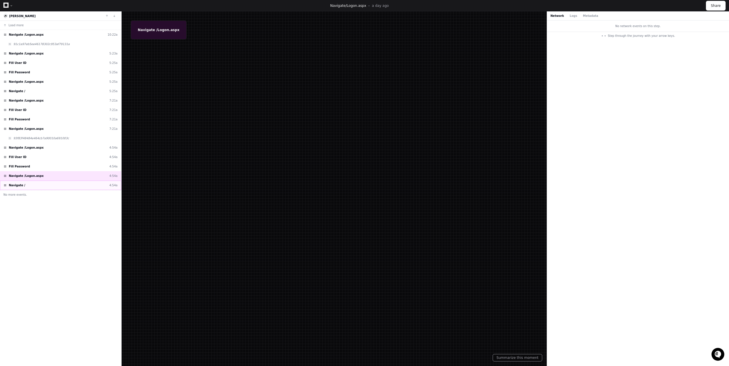
click at [51, 183] on div "Navigate / 4:54a" at bounding box center [60, 184] width 121 height 9
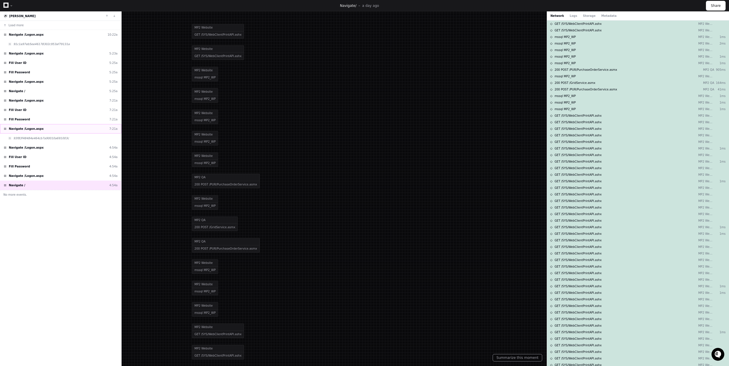
click at [24, 127] on span "Navigate /Logon.aspx" at bounding box center [26, 129] width 35 height 4
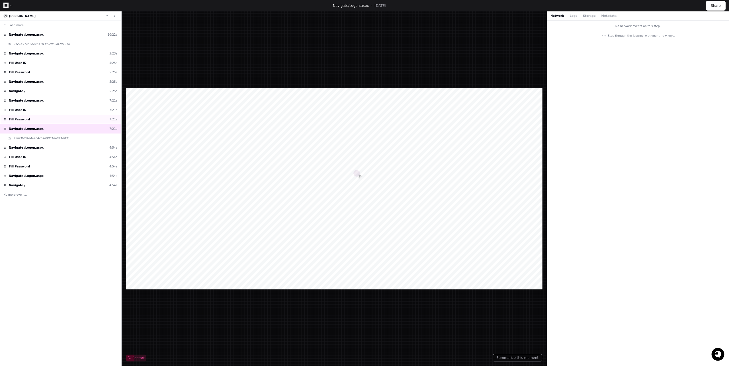
click at [28, 121] on div "Fill Password [SECURITY_DATA]" at bounding box center [60, 119] width 121 height 9
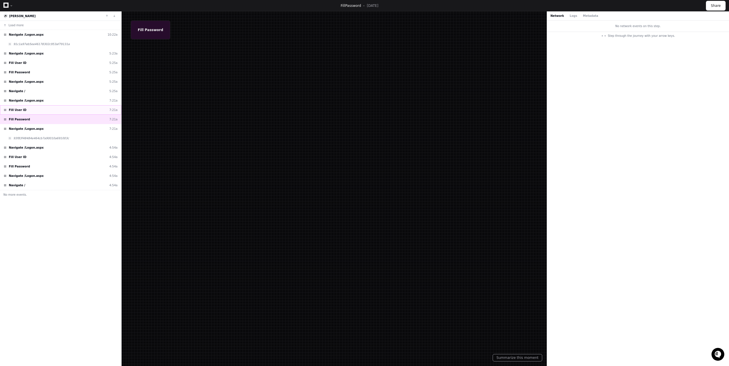
click at [31, 112] on div "Fill User ID 7:21a" at bounding box center [60, 109] width 121 height 9
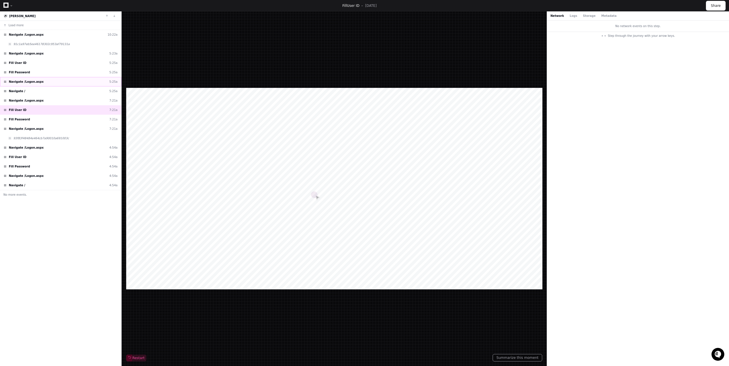
click at [32, 84] on div "Navigate /Logon.aspx 5:25a" at bounding box center [60, 81] width 121 height 9
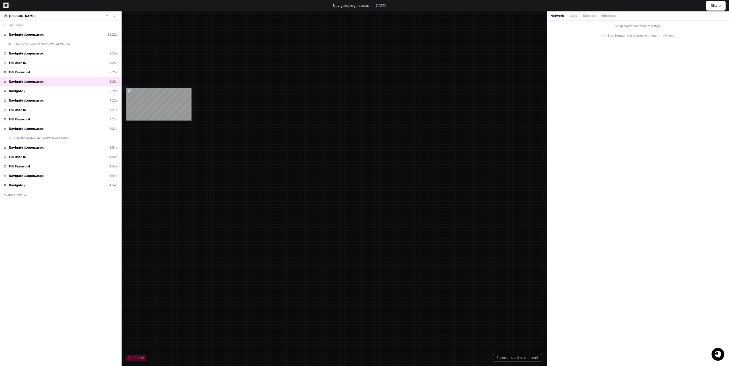
click at [223, 136] on div "Restart" at bounding box center [334, 188] width 416 height 345
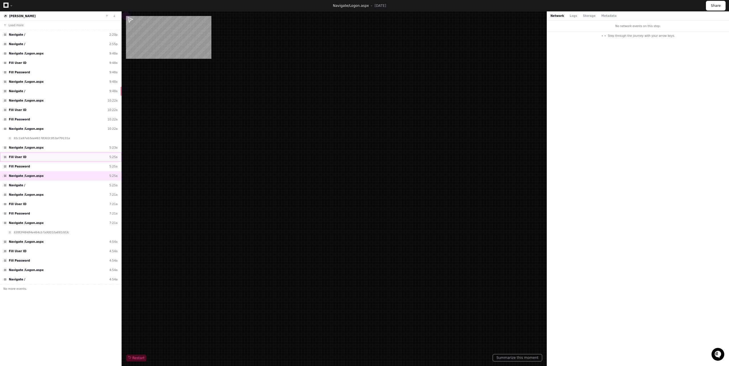
click at [65, 160] on div "Fill User ID 5:25a" at bounding box center [60, 156] width 121 height 9
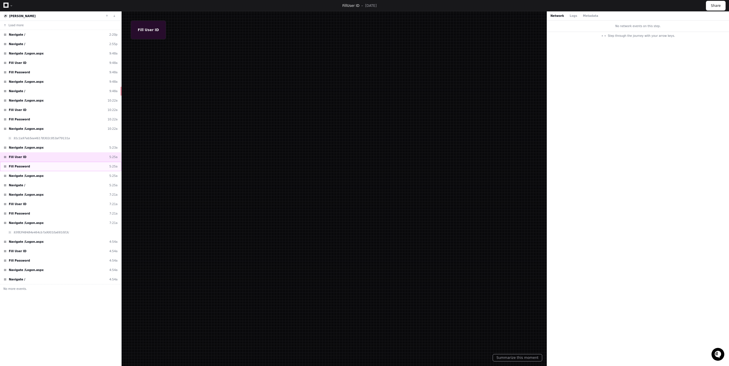
click at [57, 166] on div "Fill Password [SECURITY_DATA]" at bounding box center [60, 166] width 121 height 9
click at [42, 202] on div "Fill User ID 7:21a" at bounding box center [60, 203] width 121 height 9
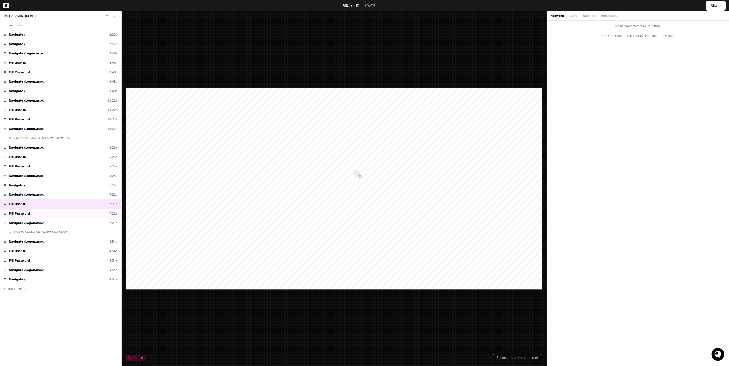
click at [42, 213] on div "Fill Password [SECURITY_DATA]" at bounding box center [60, 213] width 121 height 9
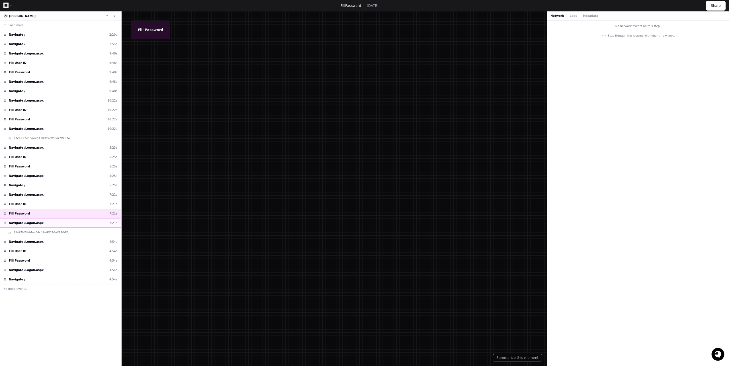
click at [37, 224] on span "Navigate /Logon.aspx" at bounding box center [26, 223] width 35 height 4
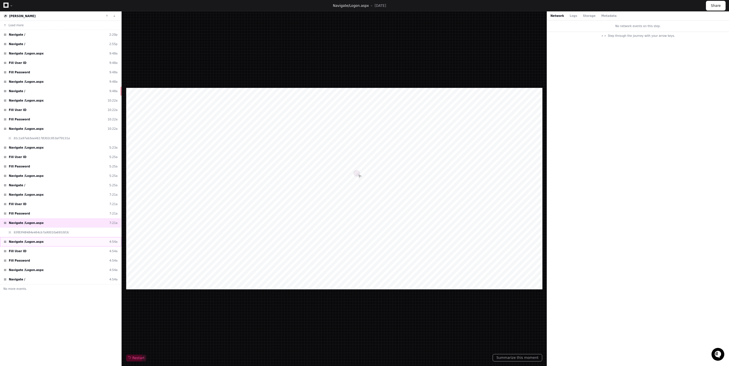
click at [37, 243] on span "Navigate /Logon.aspx" at bounding box center [26, 241] width 35 height 4
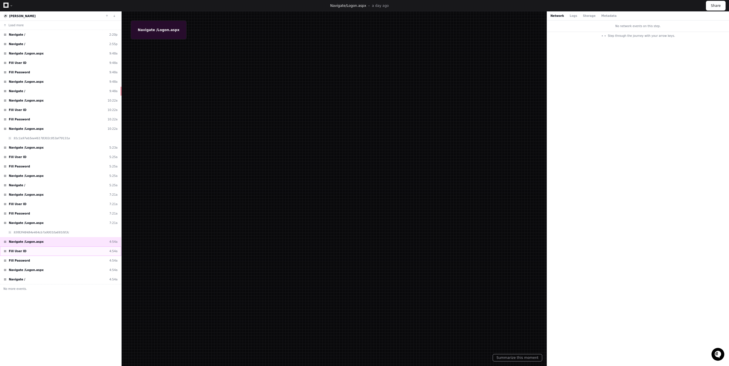
click at [33, 253] on div "Fill User ID 4:54a" at bounding box center [60, 250] width 121 height 9
click at [32, 260] on div "Fill Password [SECURITY_DATA]" at bounding box center [60, 260] width 121 height 9
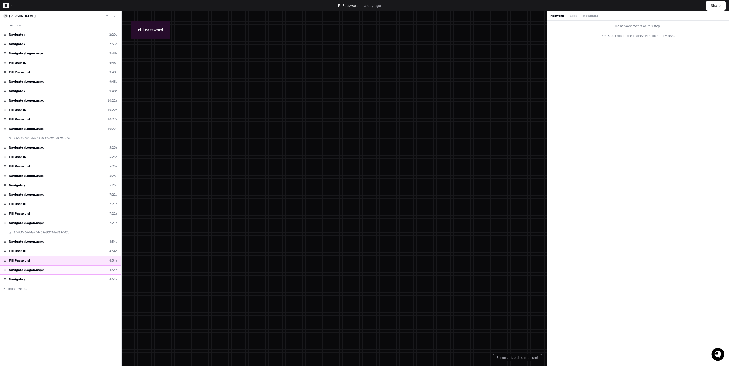
click at [31, 268] on span "Navigate /Logon.aspx" at bounding box center [26, 270] width 35 height 4
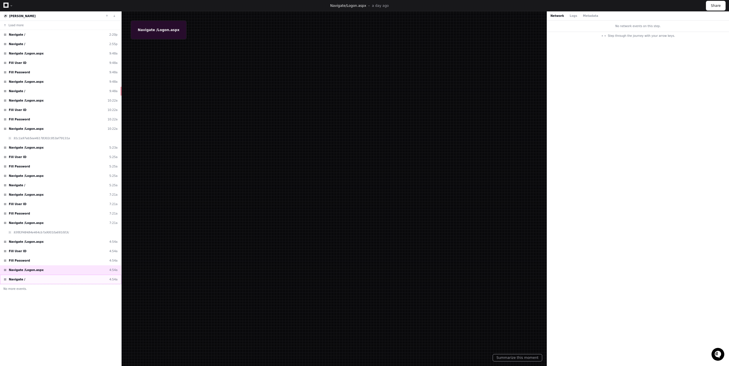
click at [26, 278] on div "Navigate / 4:54a" at bounding box center [60, 278] width 121 height 9
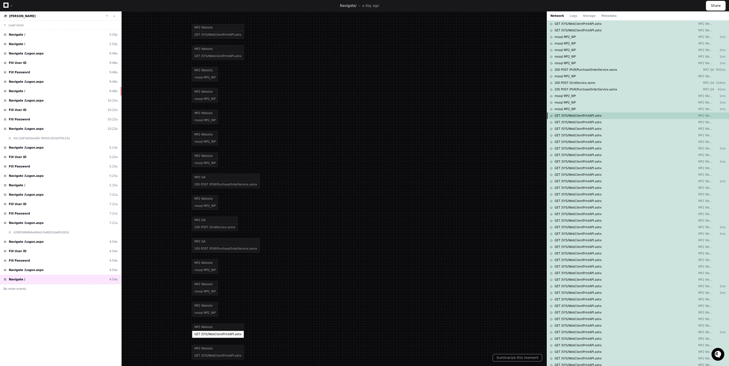
click at [576, 117] on span "GET /SYS/WebClientPrintAPI.ashx" at bounding box center [578, 115] width 47 height 4
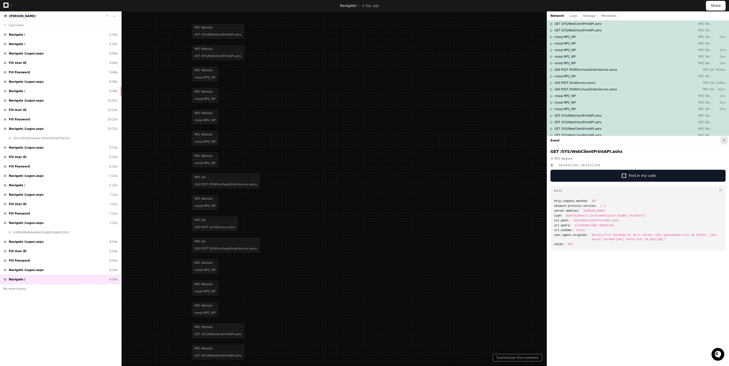
click at [725, 139] on button at bounding box center [724, 139] width 7 height 7
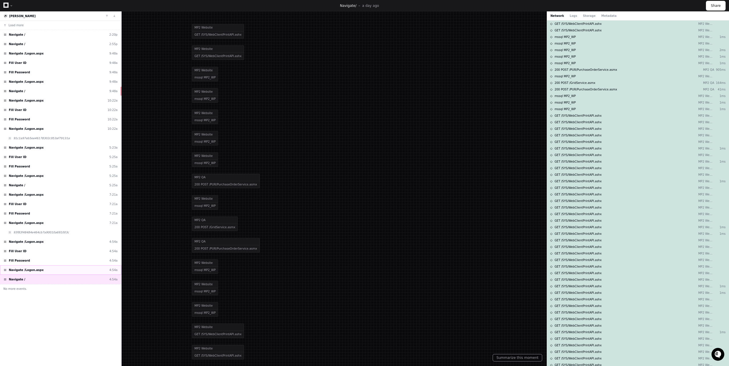
click at [49, 271] on div "Navigate /Logon.aspx 4:54a" at bounding box center [60, 269] width 121 height 9
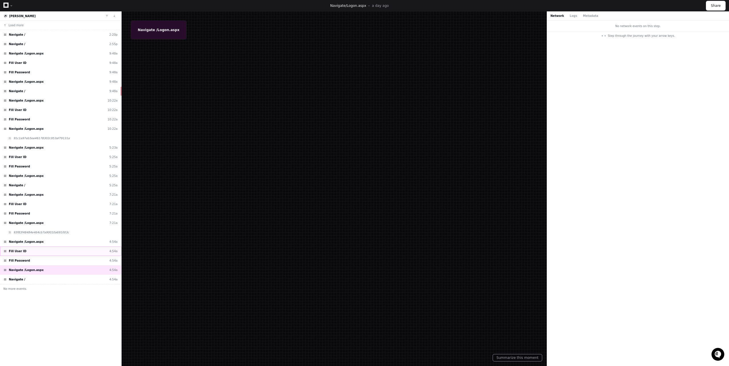
click at [38, 248] on div "Fill User ID 4:54a" at bounding box center [60, 250] width 121 height 9
click at [38, 240] on span "Navigate /Logon.aspx" at bounding box center [26, 241] width 35 height 4
click at [39, 222] on span "Navigate /Logon.aspx" at bounding box center [26, 223] width 35 height 4
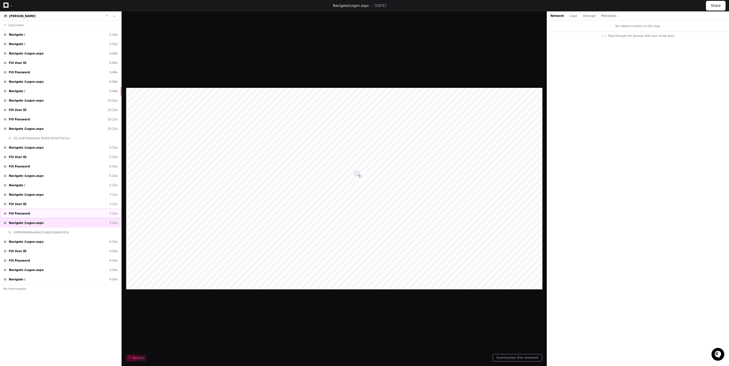
click at [41, 209] on div "Fill Password [SECURITY_DATA]" at bounding box center [60, 213] width 121 height 9
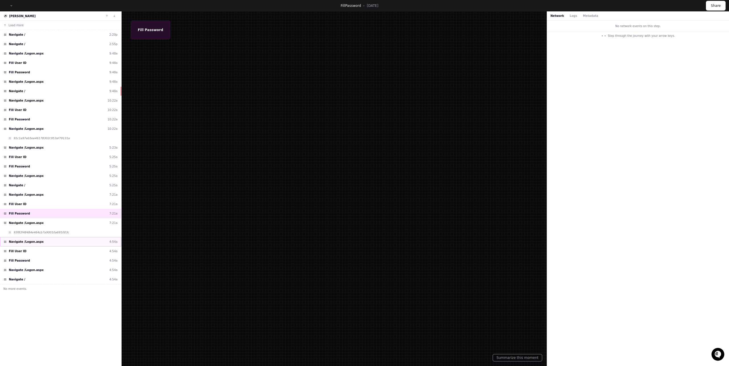
click at [31, 240] on span "Navigate /Logon.aspx" at bounding box center [26, 241] width 35 height 4
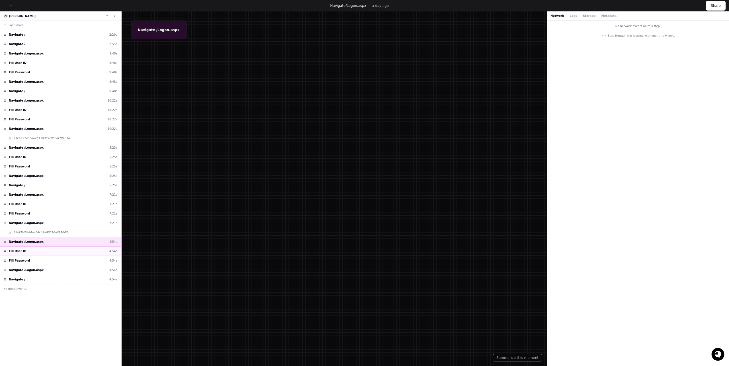
click at [26, 250] on div "Fill User ID 4:54a" at bounding box center [60, 250] width 121 height 9
click at [26, 261] on span "Fill Password" at bounding box center [19, 260] width 21 height 4
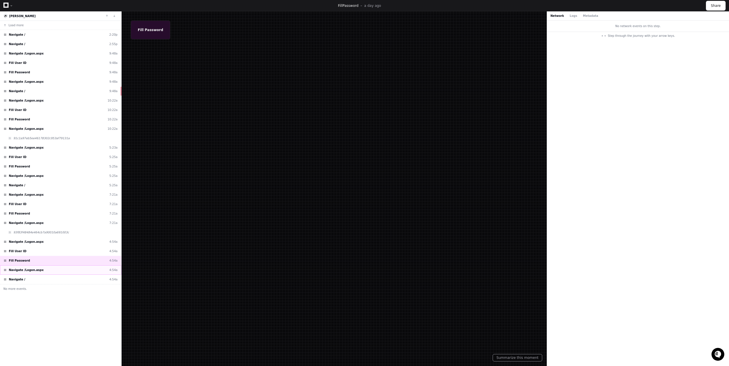
click at [26, 272] on span "Navigate /Logon.aspx" at bounding box center [26, 270] width 35 height 4
click at [34, 209] on div "Fill Password [SECURITY_DATA]" at bounding box center [60, 213] width 121 height 9
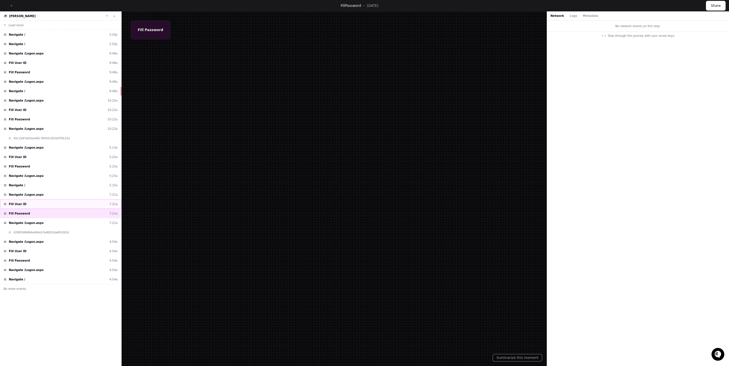
click at [30, 201] on div "Fill User ID 7:21a" at bounding box center [60, 203] width 121 height 9
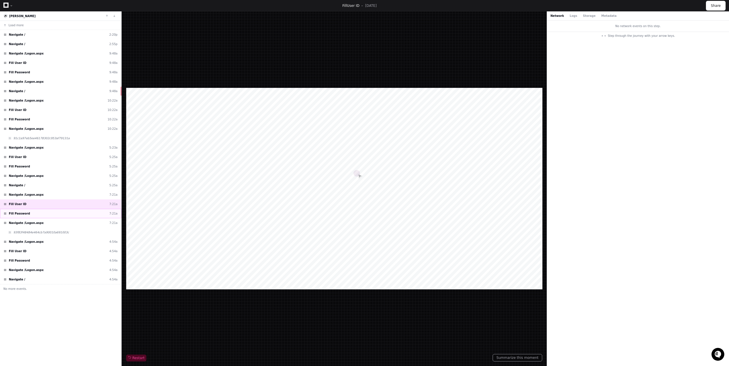
click at [29, 211] on div "Fill Password [SECURITY_DATA]" at bounding box center [60, 213] width 121 height 9
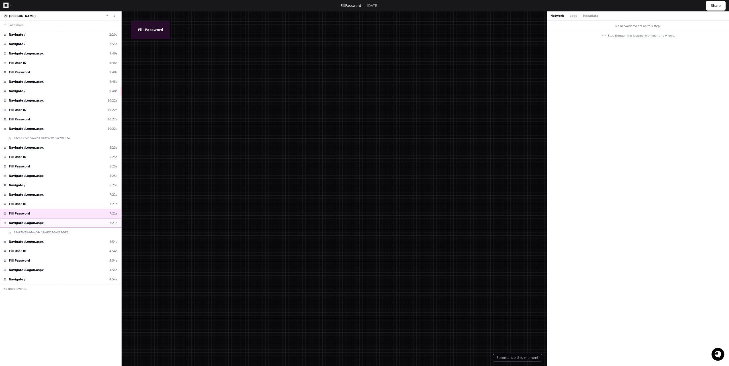
click at [31, 223] on span "Navigate /Logon.aspx" at bounding box center [26, 223] width 35 height 4
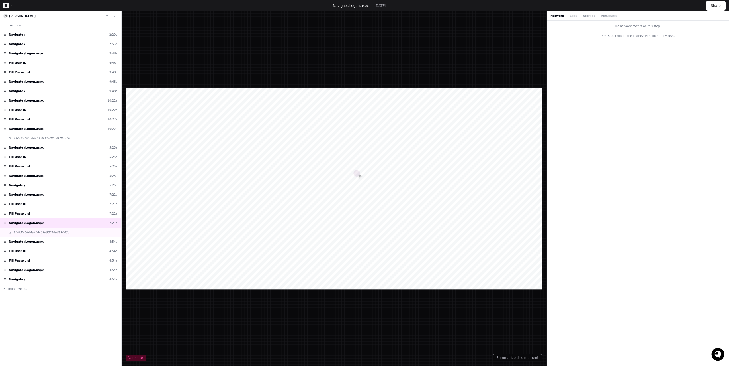
click at [31, 235] on div "93f83f48484e464cb7a90010a691003c" at bounding box center [60, 231] width 121 height 9
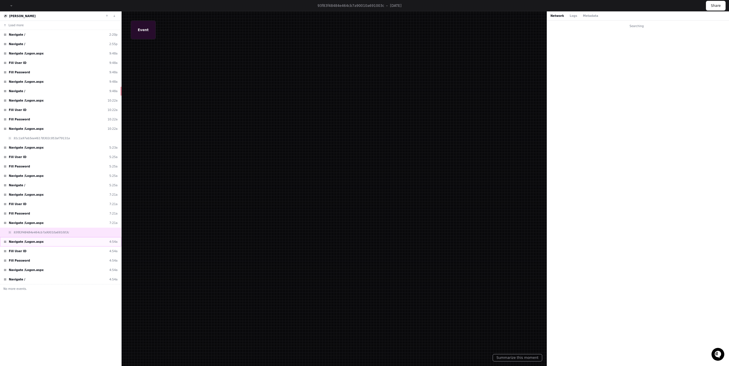
click at [29, 244] on div "Navigate /Logon.aspx 4:54a" at bounding box center [60, 241] width 121 height 9
click at [5, 6] on icon at bounding box center [5, 5] width 5 height 5
